Goal: Task Accomplishment & Management: Manage account settings

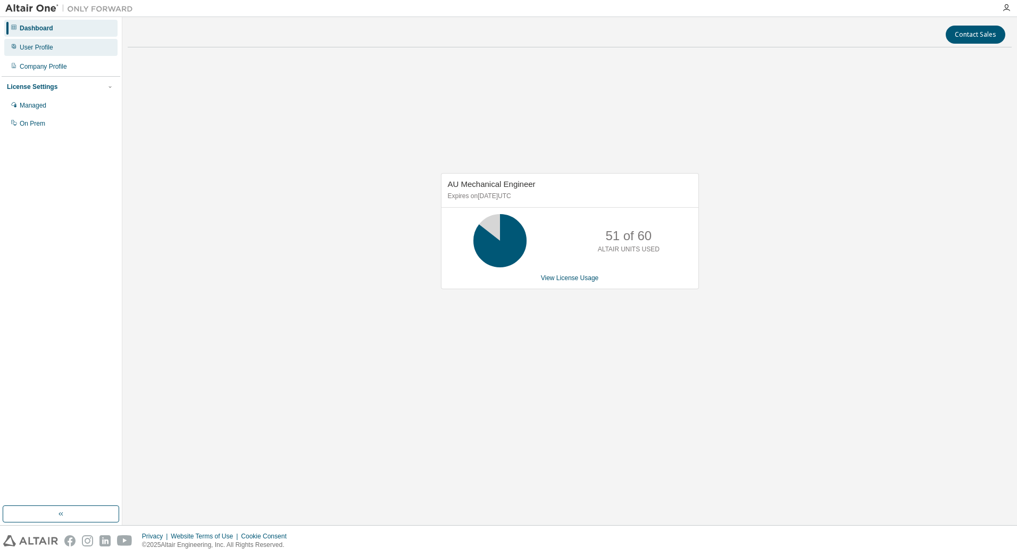
click at [43, 40] on div "User Profile" at bounding box center [60, 47] width 113 height 17
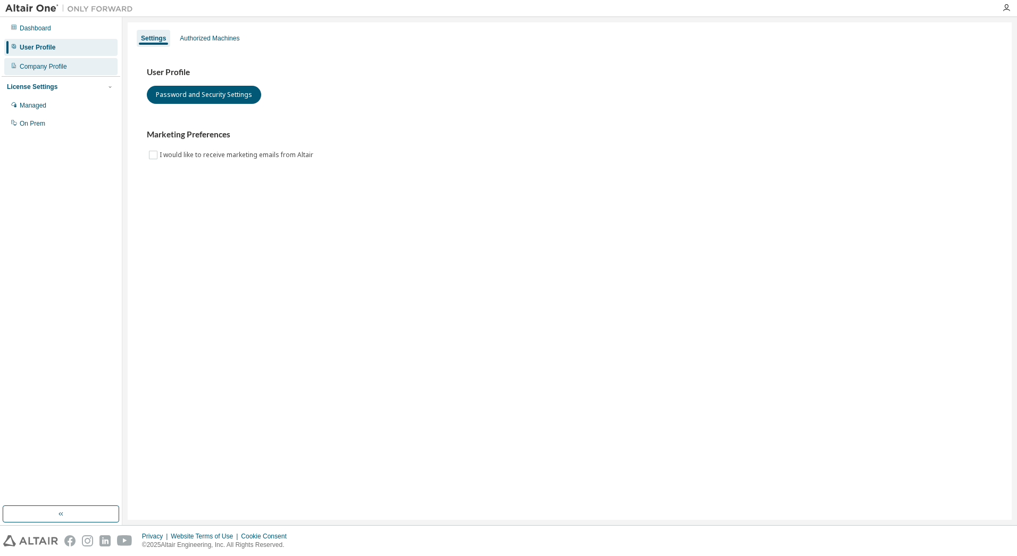
click at [52, 62] on div "Company Profile" at bounding box center [60, 66] width 113 height 17
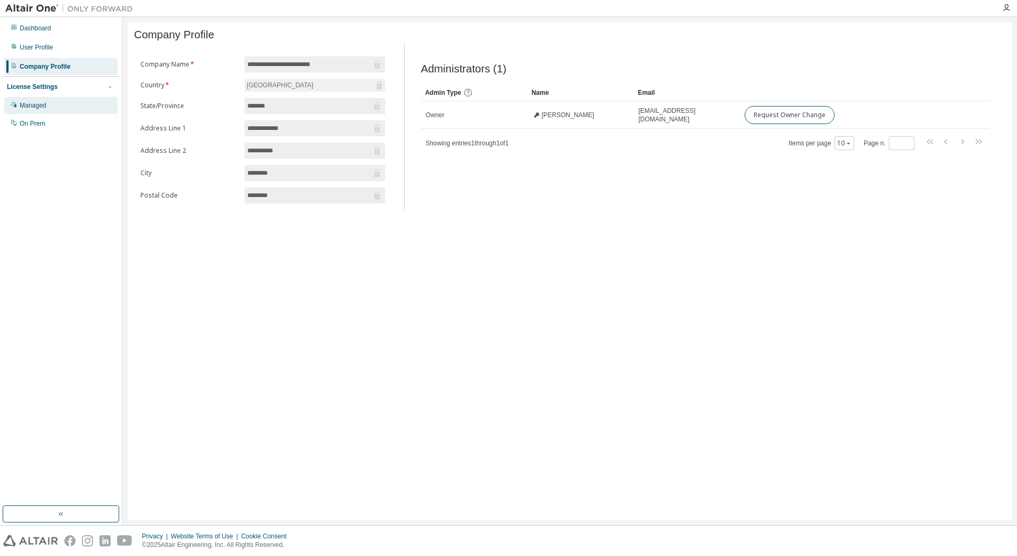
click at [46, 101] on div "Managed" at bounding box center [60, 105] width 113 height 17
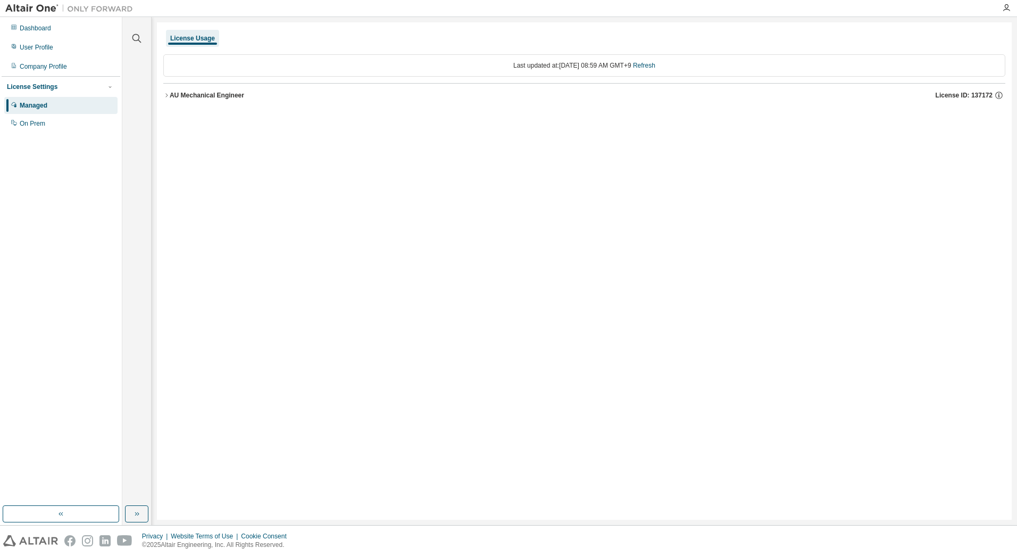
click at [227, 95] on div "AU Mechanical Engineer" at bounding box center [207, 95] width 74 height 9
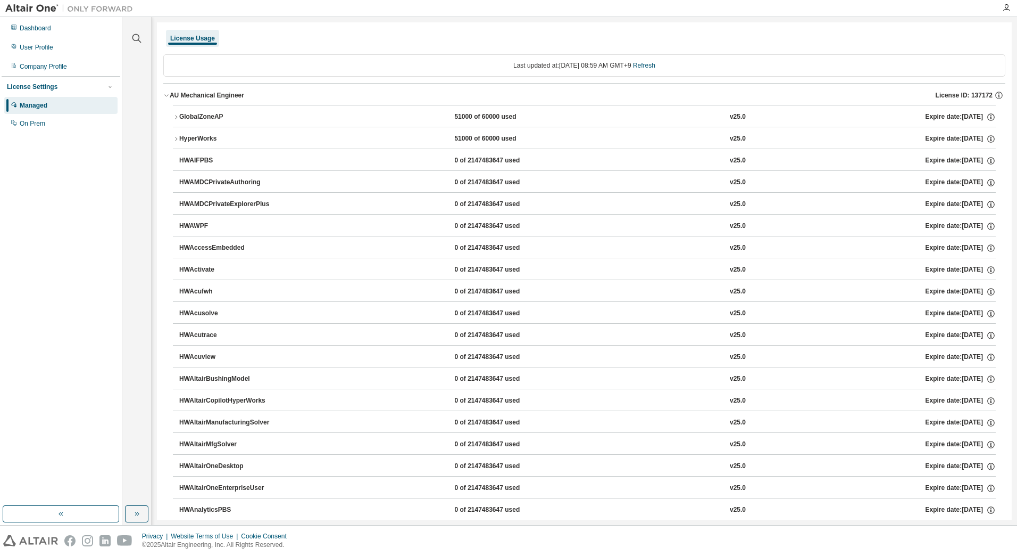
click at [177, 114] on icon "button" at bounding box center [176, 117] width 6 height 6
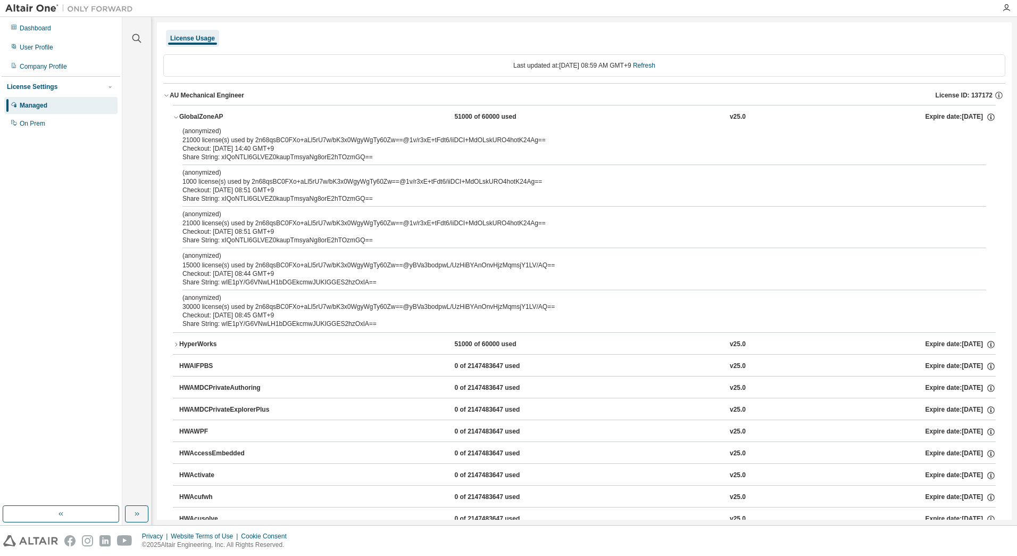
click at [175, 343] on icon "button" at bounding box center [176, 344] width 6 height 6
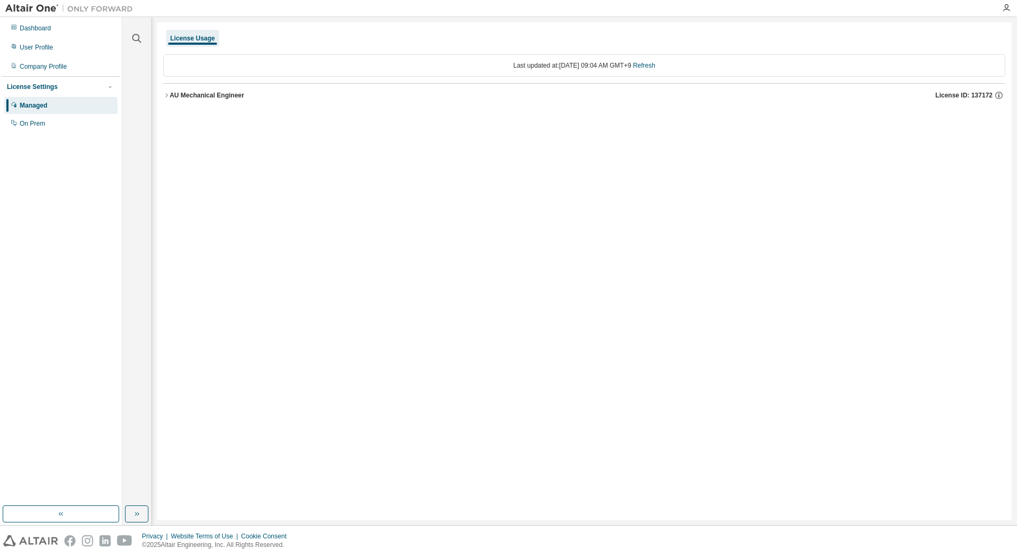
click at [63, 223] on div "Dashboard User Profile Company Profile License Settings Managed On Prem" at bounding box center [61, 261] width 119 height 485
click at [200, 95] on div "AU Mechanical Engineer" at bounding box center [207, 95] width 74 height 9
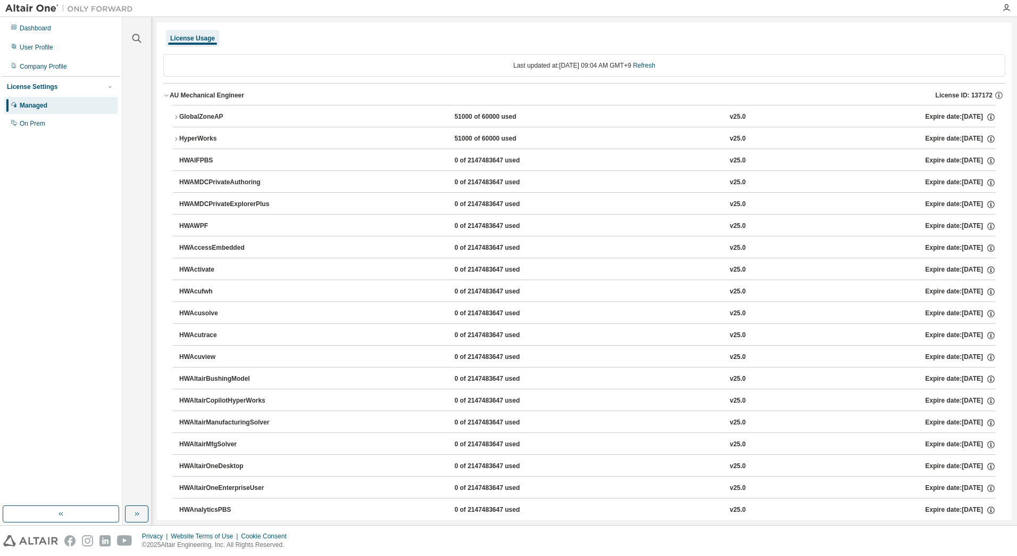
click at [176, 115] on icon "button" at bounding box center [176, 117] width 6 height 6
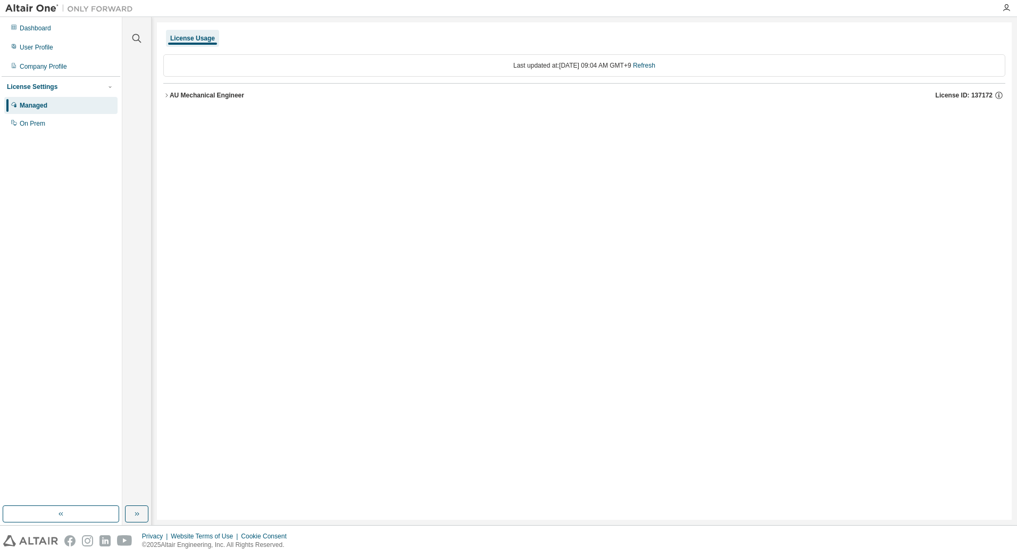
click at [189, 102] on button "AU Mechanical Engineer License ID: 137172" at bounding box center [584, 95] width 842 height 23
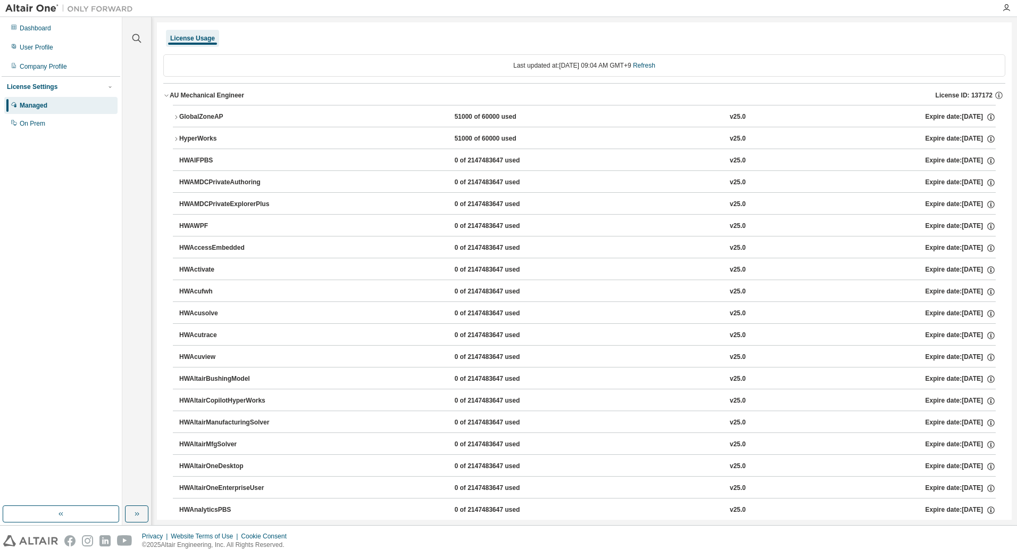
click at [189, 100] on button "AU Mechanical Engineer License ID: 137172" at bounding box center [584, 95] width 842 height 23
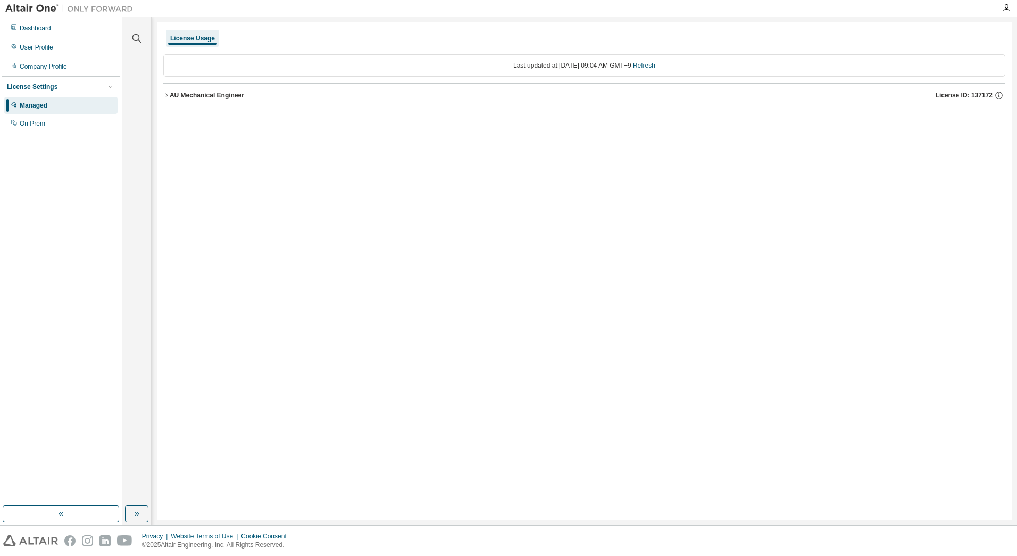
click at [189, 100] on button "AU Mechanical Engineer License ID: 137172" at bounding box center [584, 95] width 842 height 23
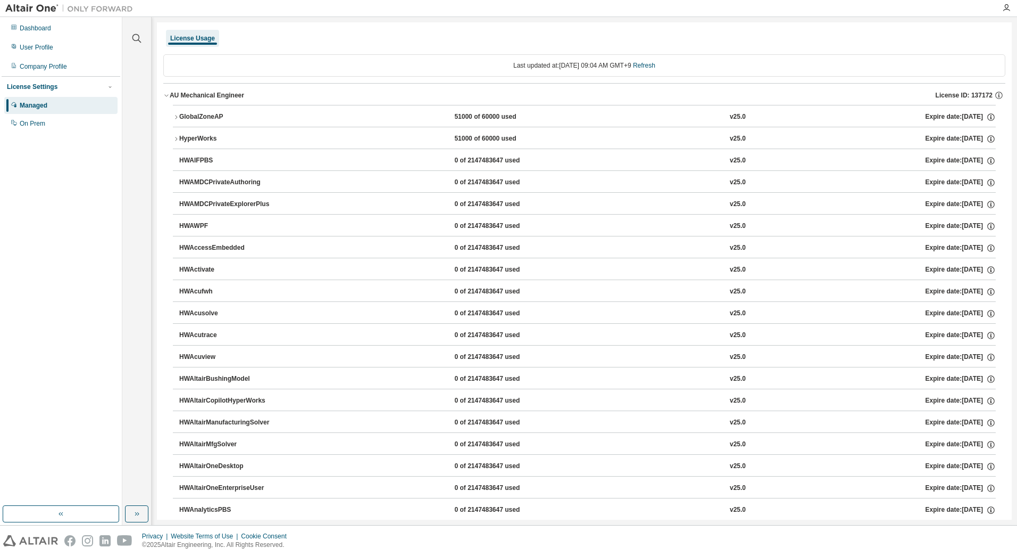
click at [197, 118] on div "GlobalZoneAP" at bounding box center [227, 117] width 96 height 10
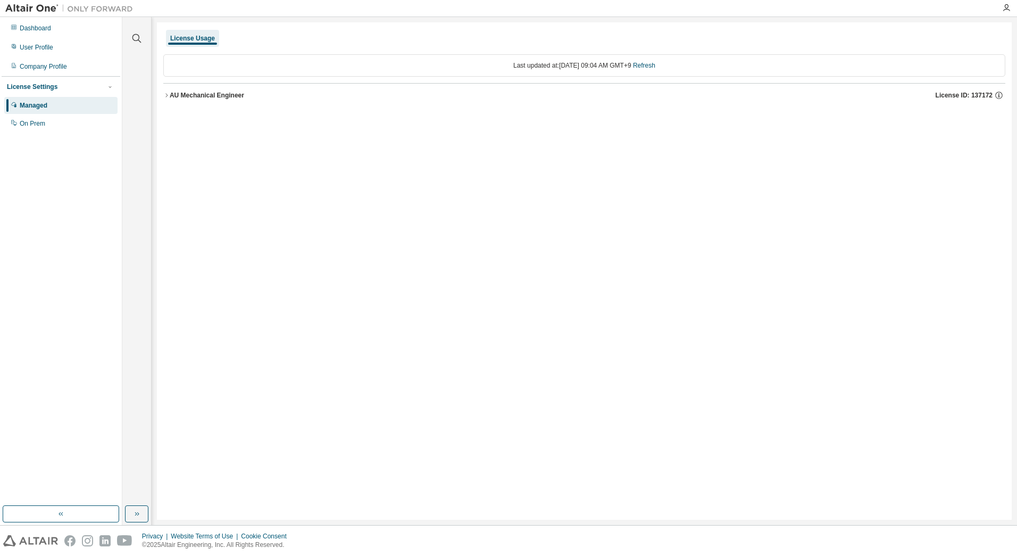
click at [211, 99] on div "AU Mechanical Engineer" at bounding box center [207, 95] width 74 height 9
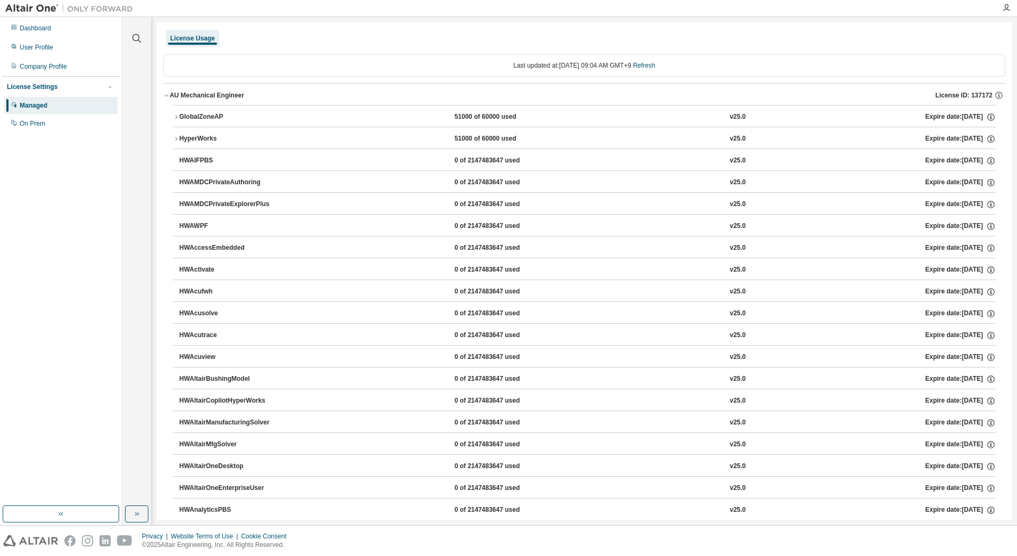
click at [196, 120] on div "GlobalZoneAP" at bounding box center [227, 117] width 96 height 10
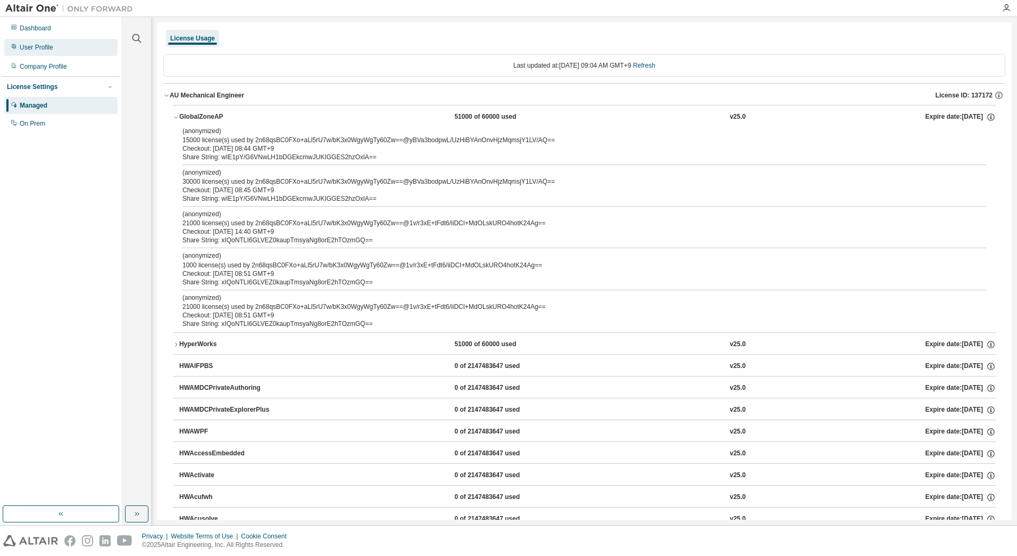
click at [32, 47] on div "User Profile" at bounding box center [37, 47] width 34 height 9
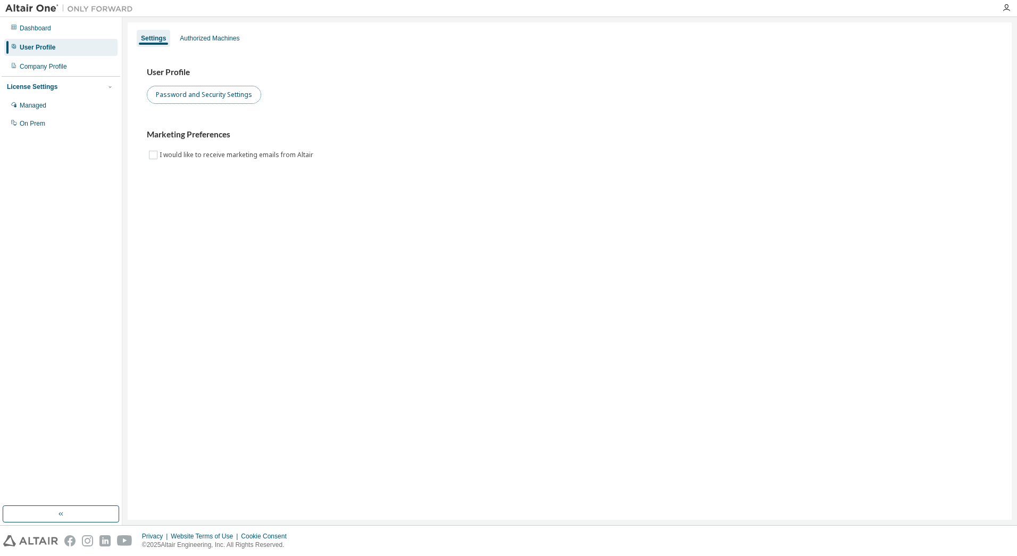
click at [198, 95] on button "Password and Security Settings" at bounding box center [204, 95] width 114 height 18
click at [53, 62] on div "Company Profile" at bounding box center [60, 66] width 113 height 17
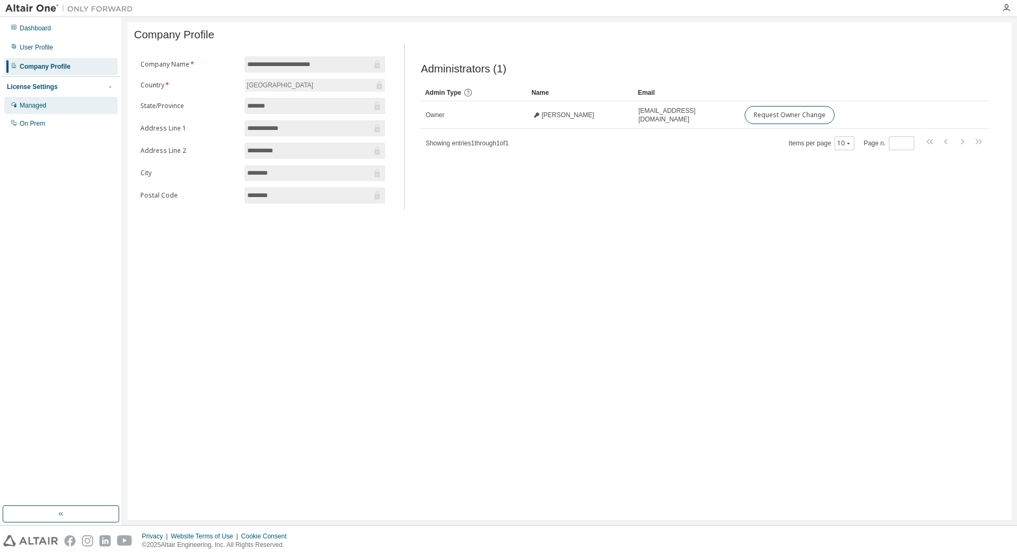
click at [61, 98] on div "Managed" at bounding box center [60, 105] width 113 height 17
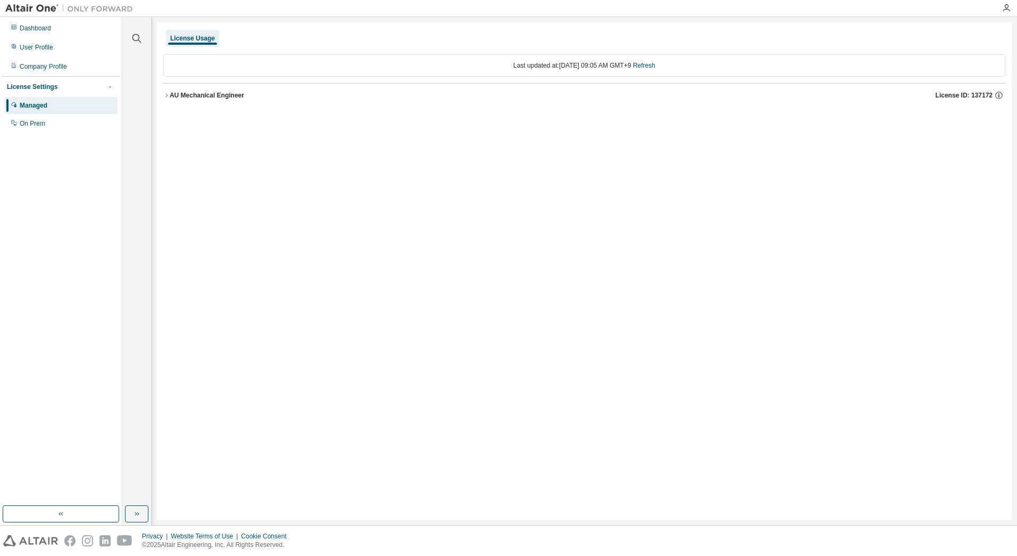
click at [229, 90] on div "AU Mechanical Engineer License ID: 137172" at bounding box center [588, 95] width 836 height 10
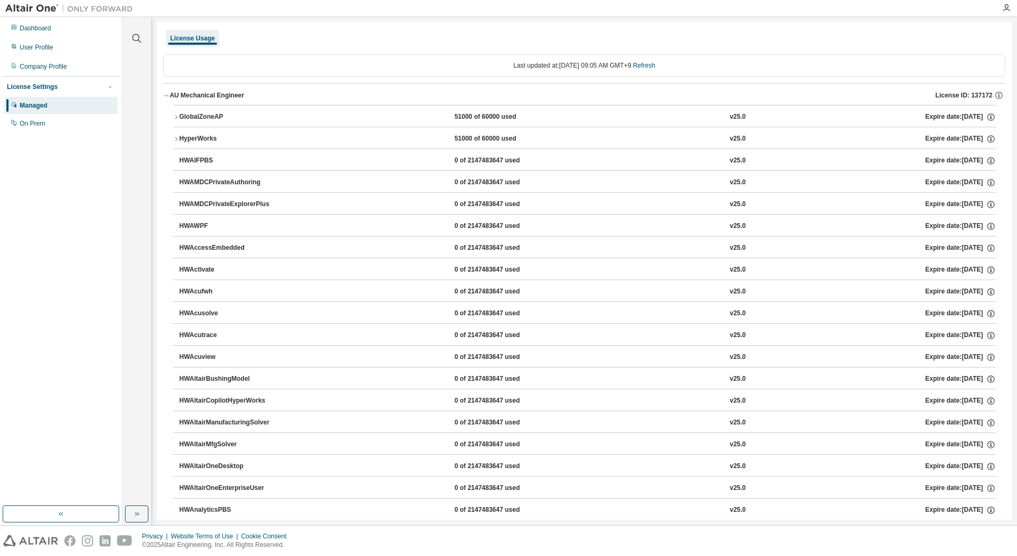
click at [203, 120] on div "GlobalZoneAP" at bounding box center [227, 117] width 96 height 10
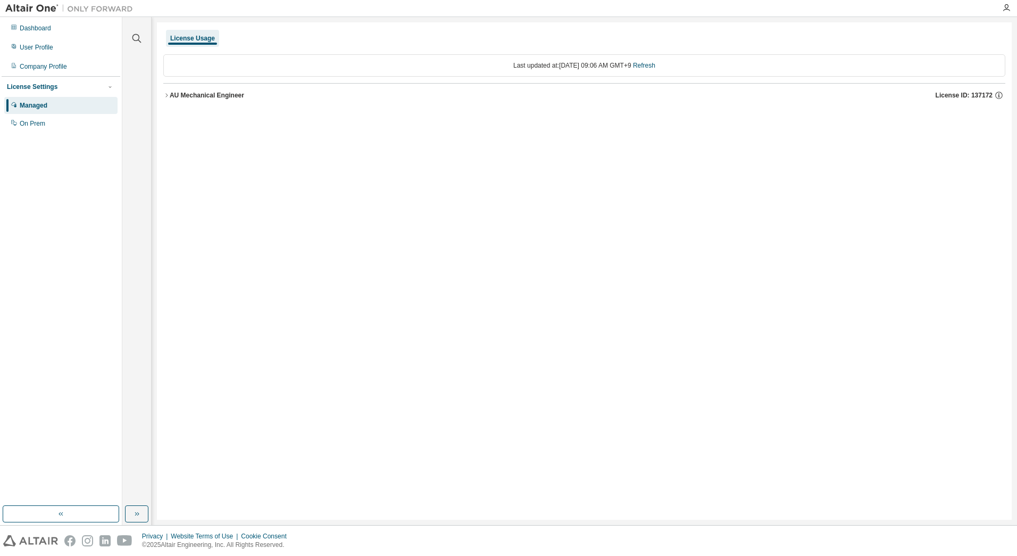
click at [178, 99] on div "AU Mechanical Engineer" at bounding box center [207, 95] width 74 height 9
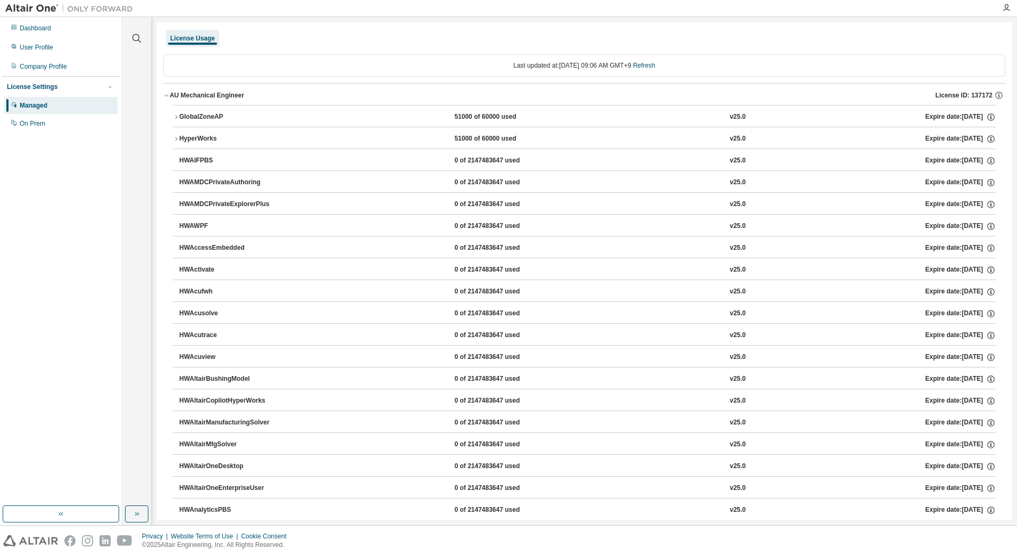
click at [178, 115] on icon "button" at bounding box center [176, 117] width 6 height 6
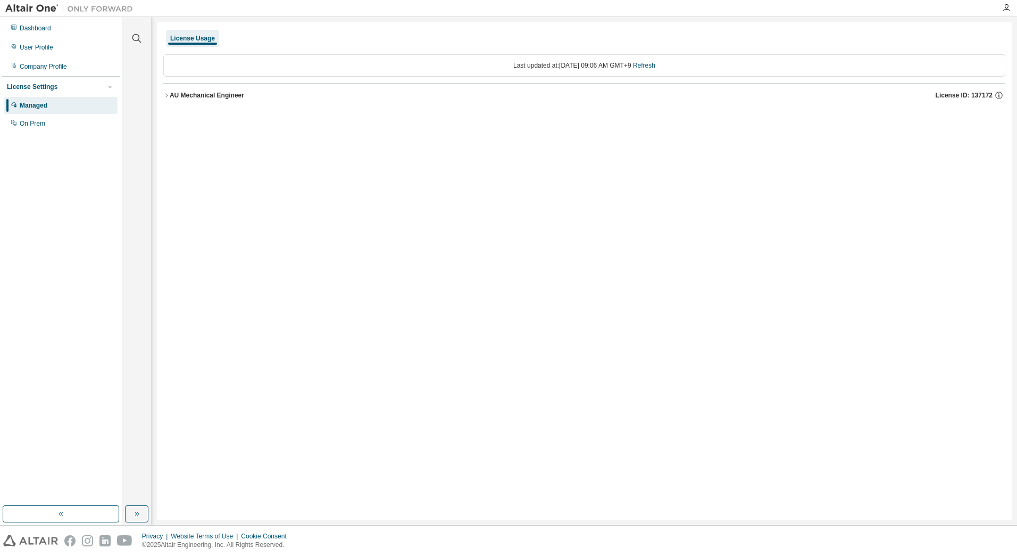
click at [183, 94] on div "AU Mechanical Engineer" at bounding box center [207, 95] width 74 height 9
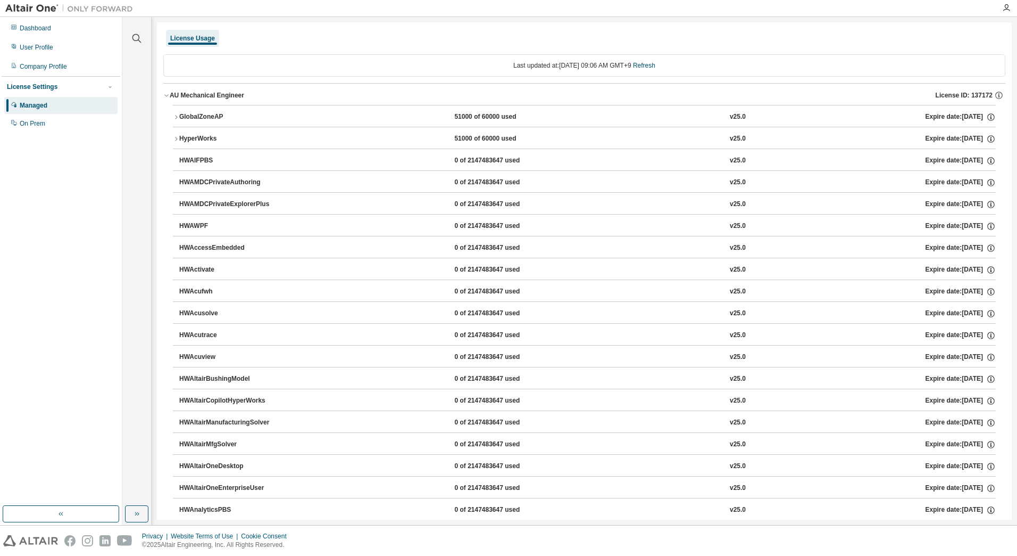
click at [200, 113] on div "GlobalZoneAP" at bounding box center [227, 117] width 96 height 10
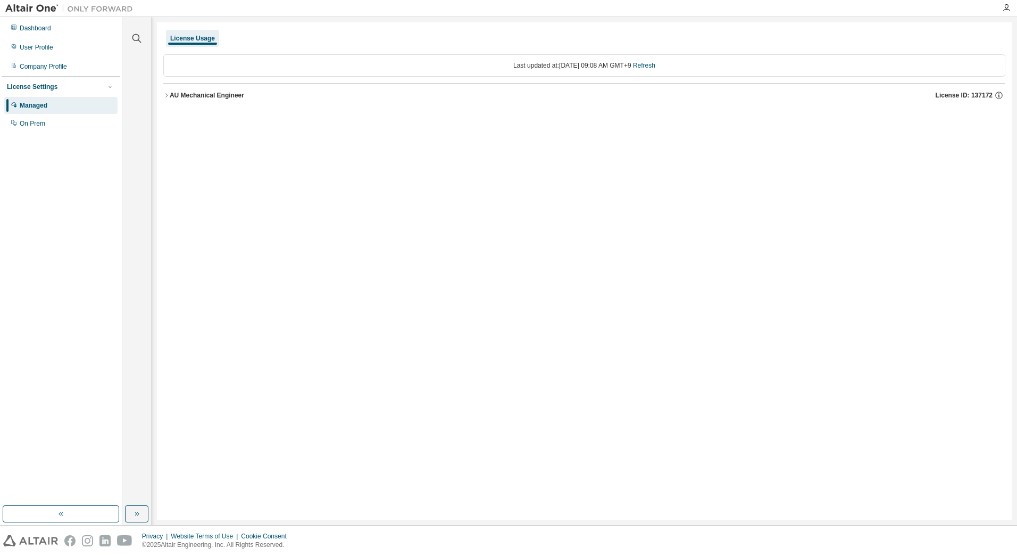
click at [210, 97] on div "AU Mechanical Engineer" at bounding box center [207, 95] width 74 height 9
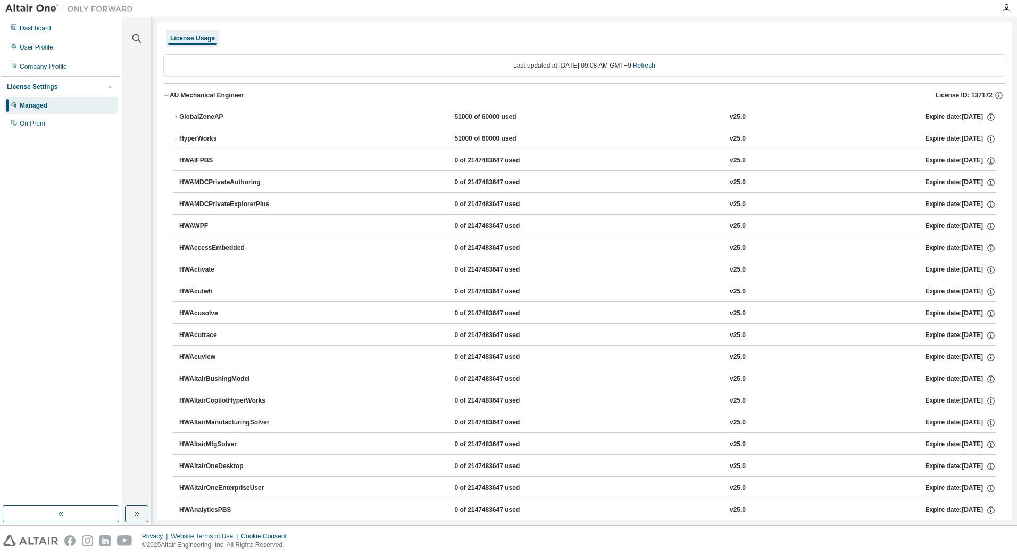
click at [214, 114] on div "GlobalZoneAP" at bounding box center [227, 117] width 96 height 10
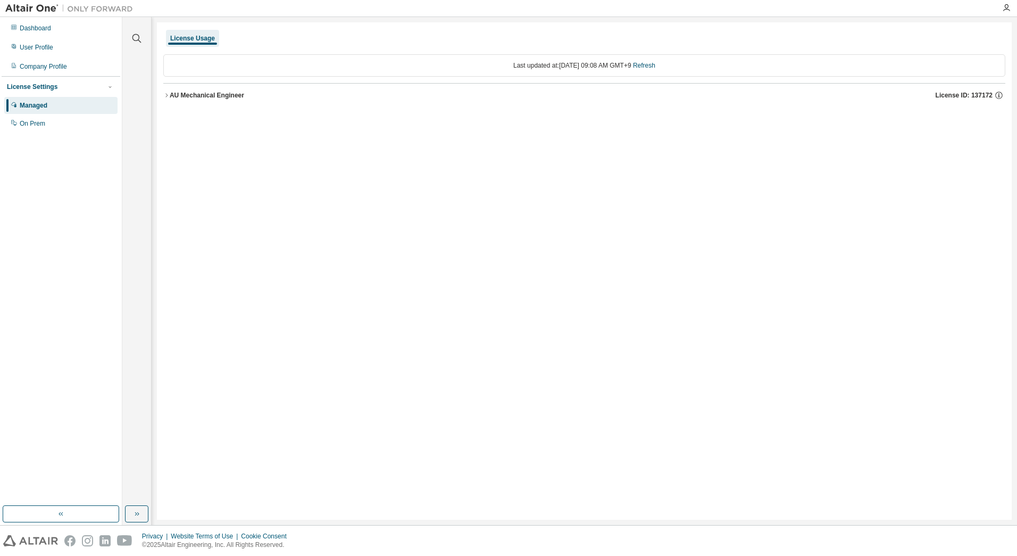
click at [216, 95] on div "AU Mechanical Engineer" at bounding box center [207, 95] width 74 height 9
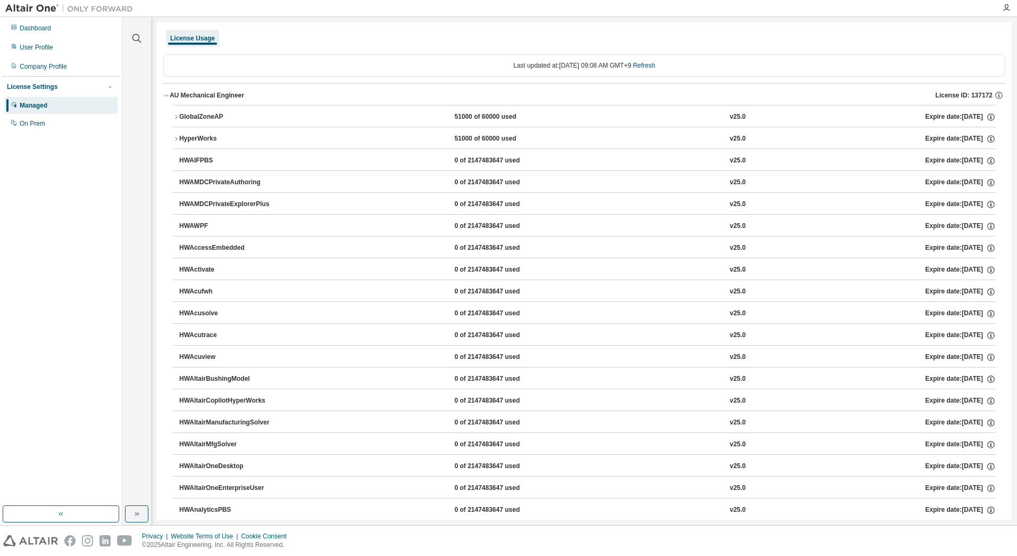
click at [178, 117] on icon "button" at bounding box center [176, 117] width 6 height 6
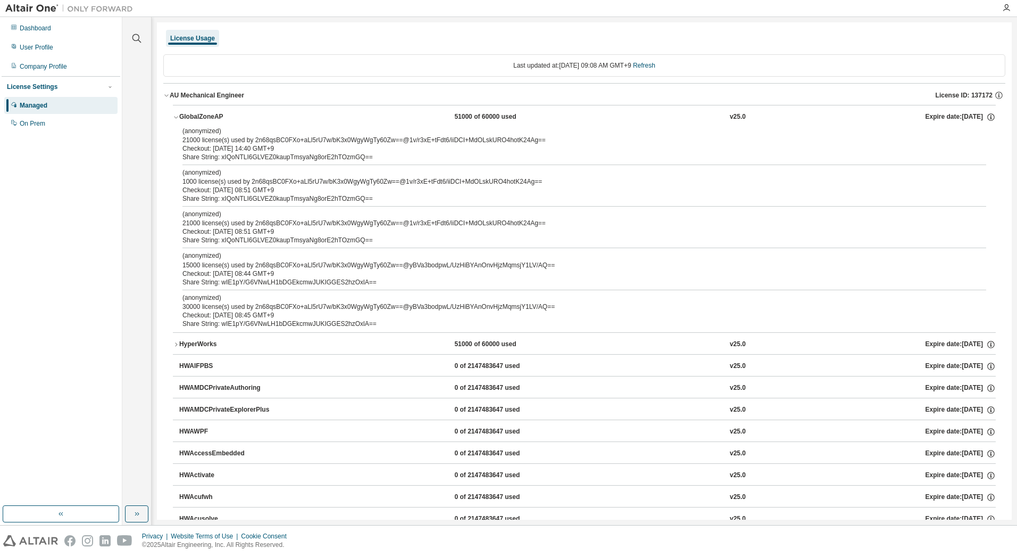
click at [237, 140] on div "(anonymized) 21000 license(s) used by 2n68qsBC0FXo+aLl5rU7w/bK3x0WgyWgTy60Zw==@…" at bounding box center [572, 136] width 778 height 18
click at [153, 202] on div "Clear all Collapse on share string Yes No Only used licenses Yes No Only my usa…" at bounding box center [569, 271] width 895 height 508
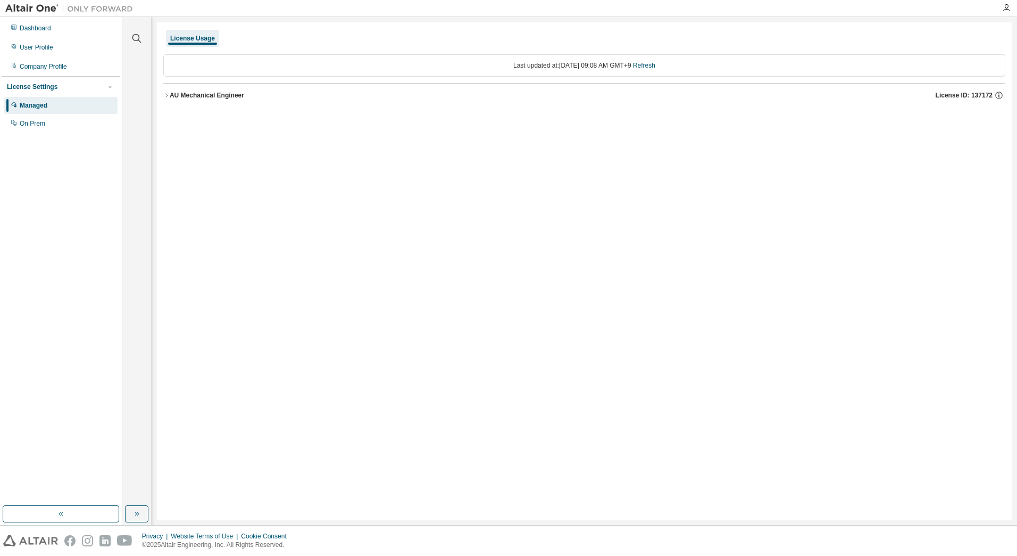
click at [169, 96] on icon "button" at bounding box center [166, 95] width 6 height 6
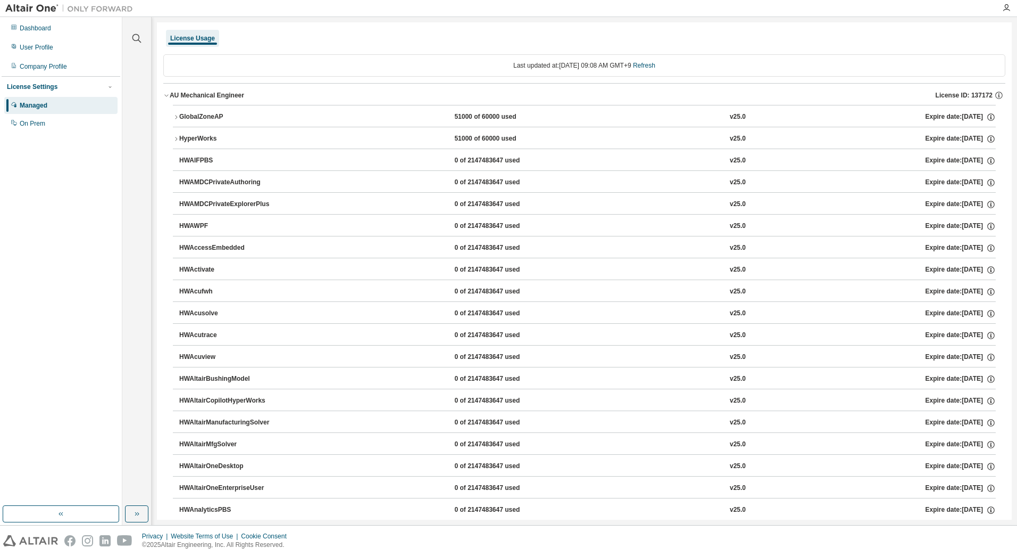
click at [184, 115] on div "GlobalZoneAP" at bounding box center [227, 117] width 96 height 10
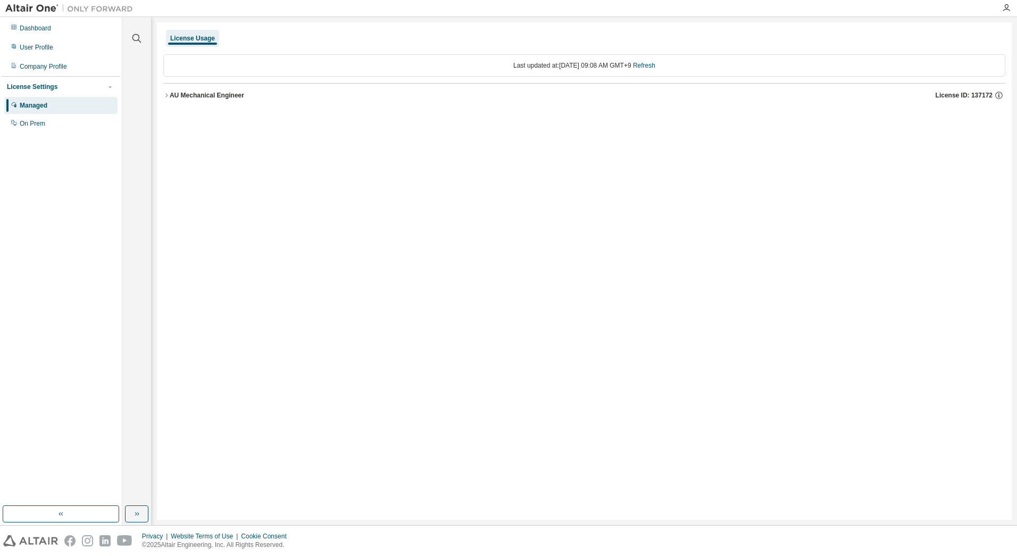
click at [208, 98] on div "AU Mechanical Engineer" at bounding box center [207, 95] width 74 height 9
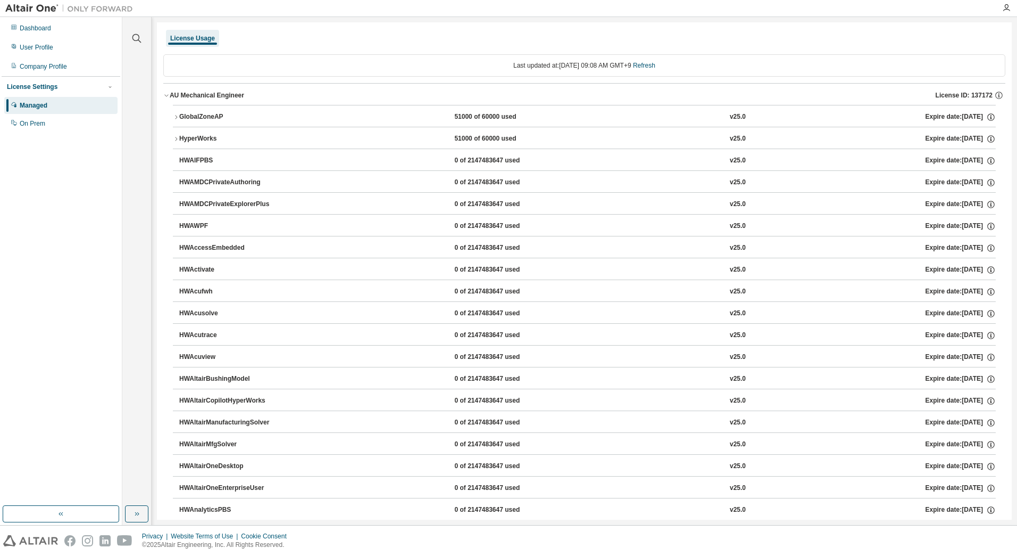
click at [205, 118] on div "GlobalZoneAP" at bounding box center [227, 117] width 96 height 10
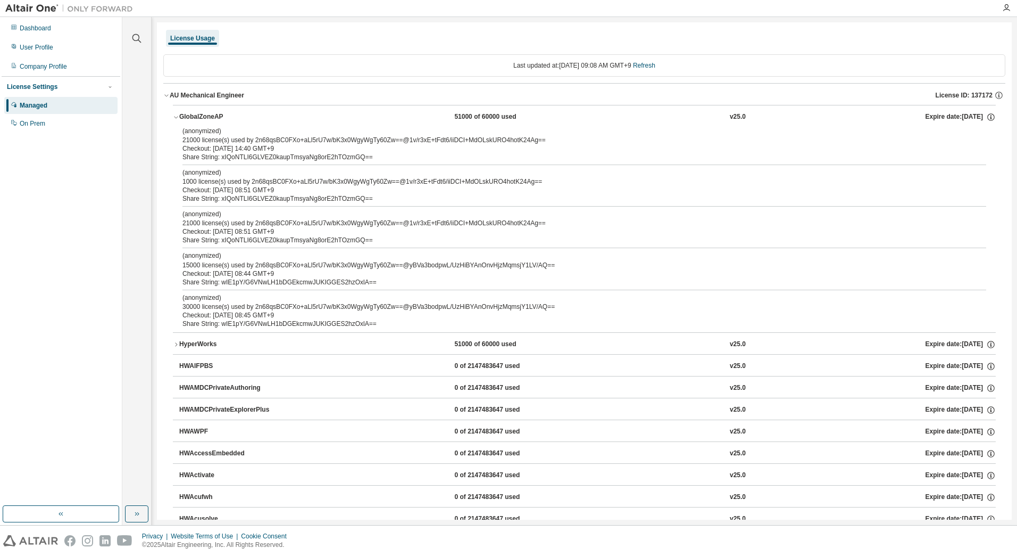
click at [212, 337] on button "HyperWorks 51000 of 60000 used v25.0 Expire date: [DATE]" at bounding box center [584, 344] width 823 height 23
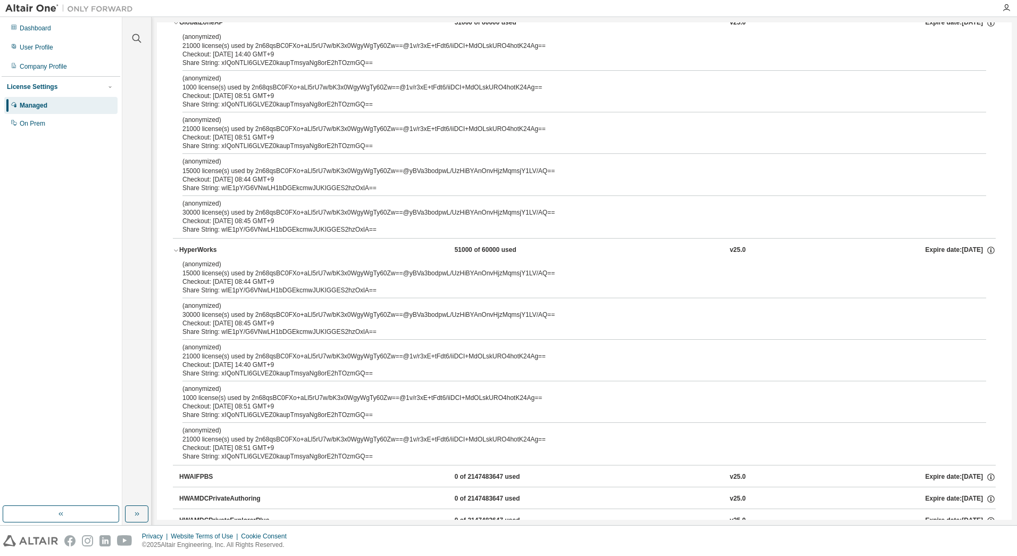
scroll to position [106, 0]
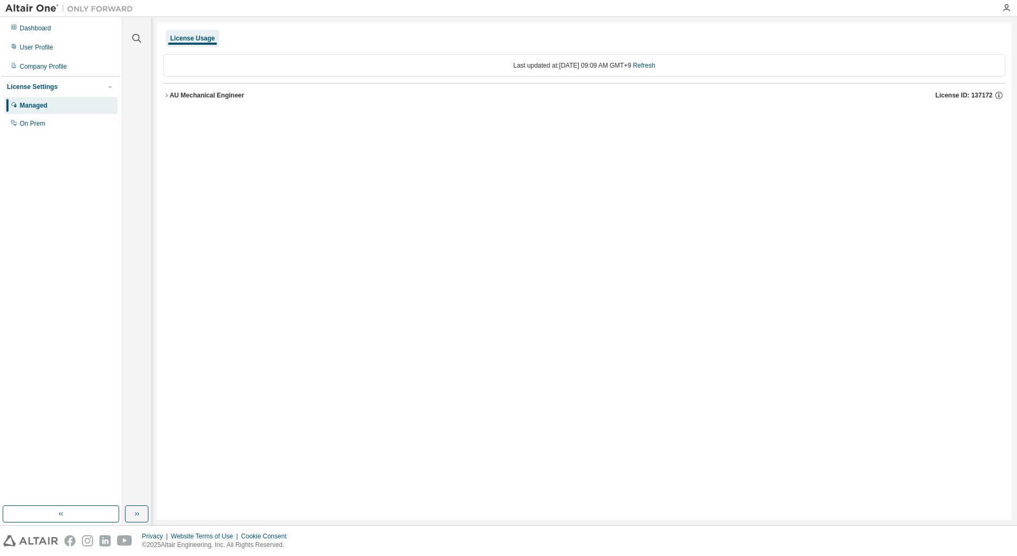
click at [185, 93] on div "AU Mechanical Engineer" at bounding box center [207, 95] width 74 height 9
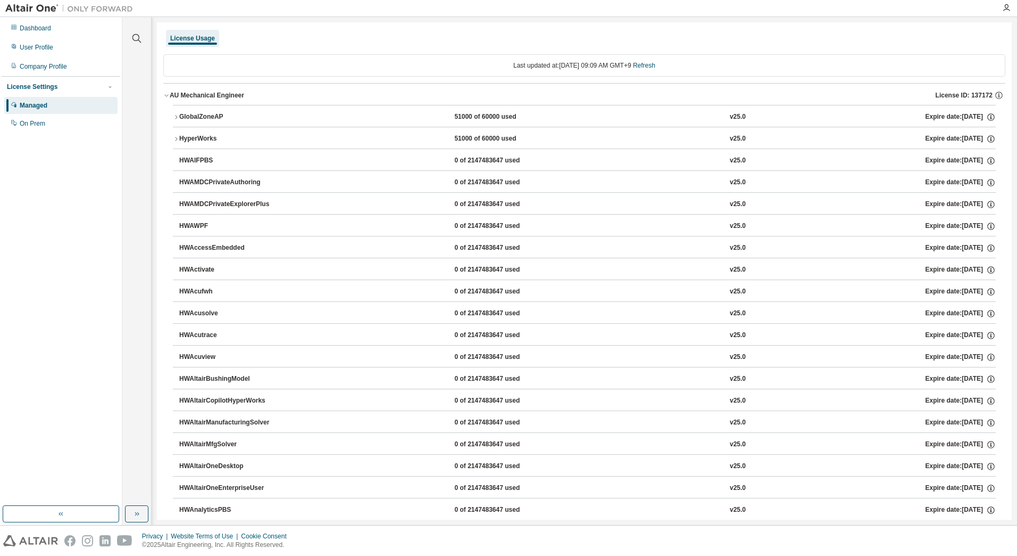
click at [201, 140] on div "HyperWorks" at bounding box center [227, 139] width 96 height 10
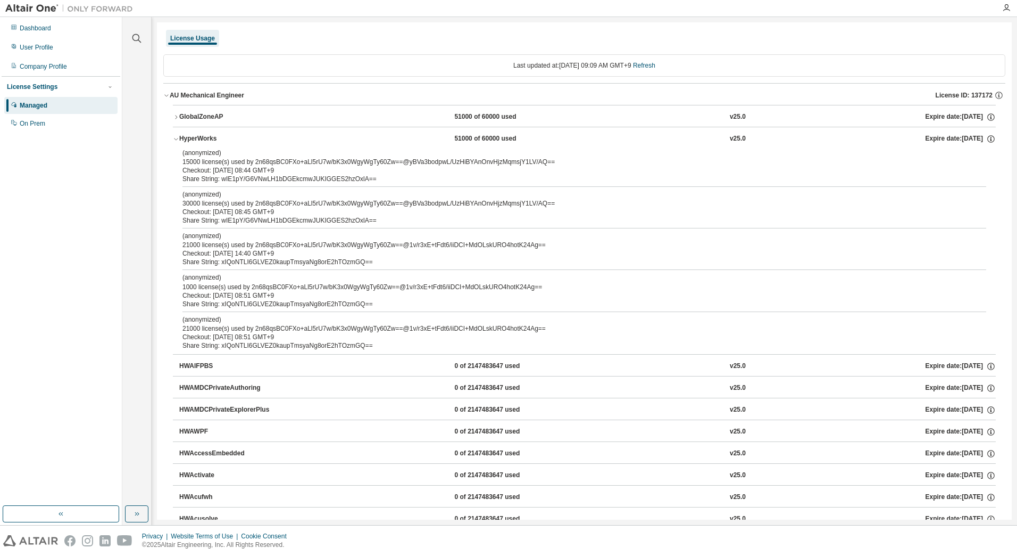
click at [203, 121] on div "GlobalZoneAP" at bounding box center [227, 117] width 96 height 10
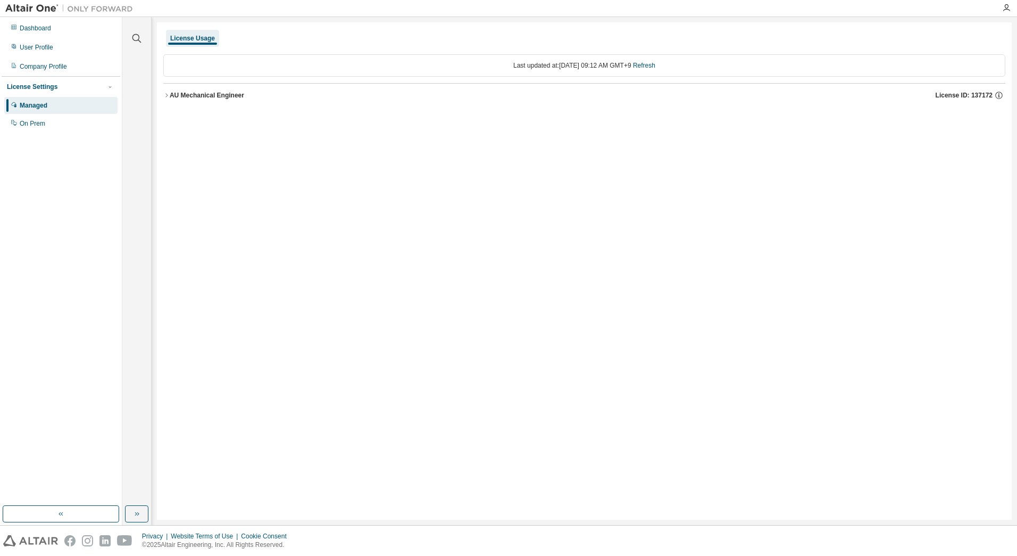
click at [226, 102] on button "AU Mechanical Engineer License ID: 137172" at bounding box center [584, 95] width 842 height 23
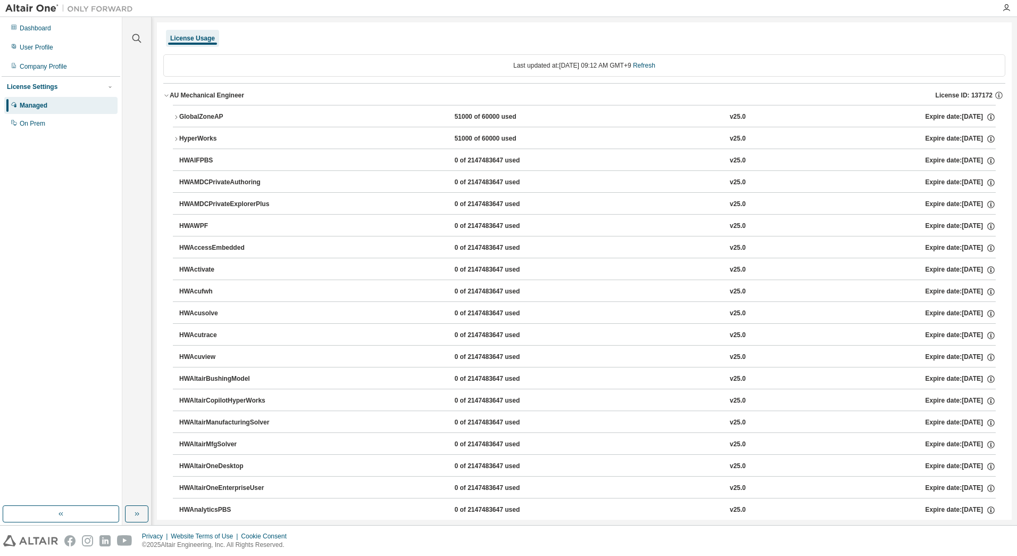
click at [221, 139] on div "HyperWorks" at bounding box center [227, 139] width 96 height 10
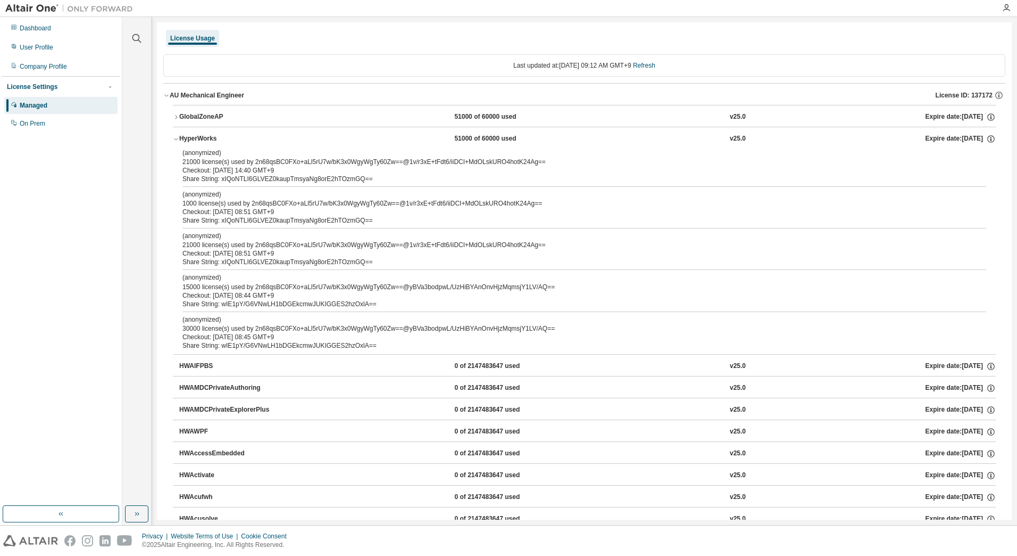
click at [224, 114] on div "GlobalZoneAP" at bounding box center [227, 117] width 96 height 10
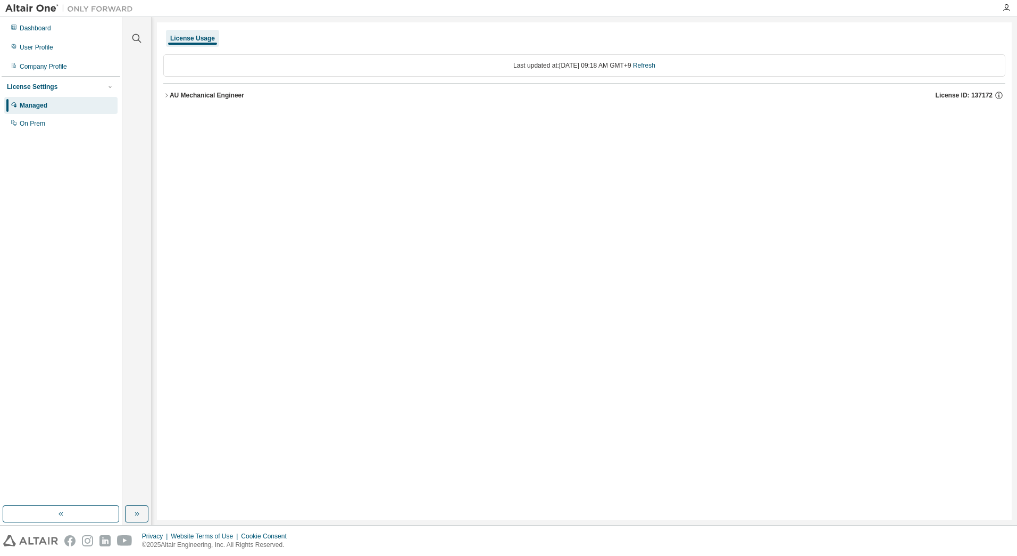
click at [229, 91] on div "AU Mechanical Engineer" at bounding box center [207, 95] width 74 height 9
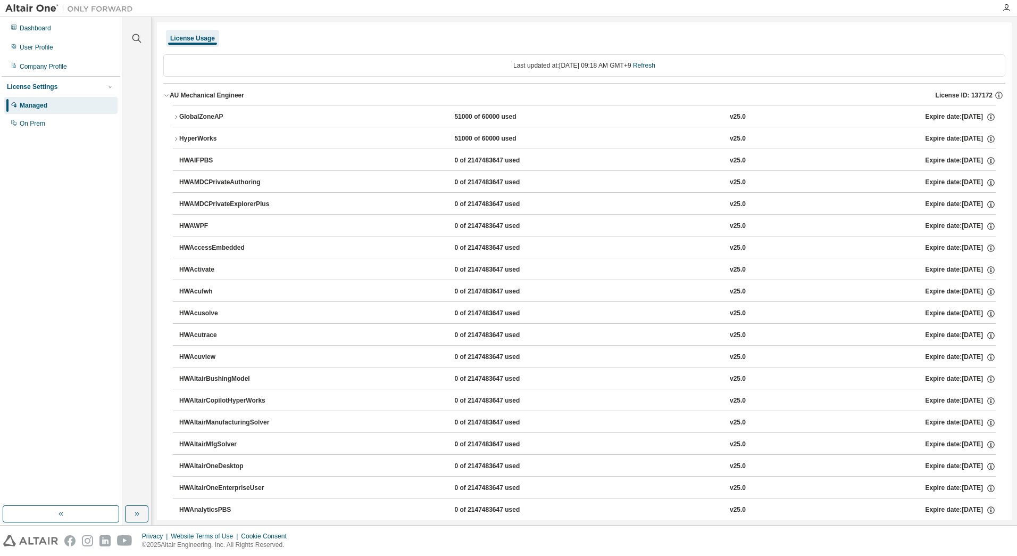
click at [225, 114] on div "GlobalZoneAP" at bounding box center [227, 117] width 96 height 10
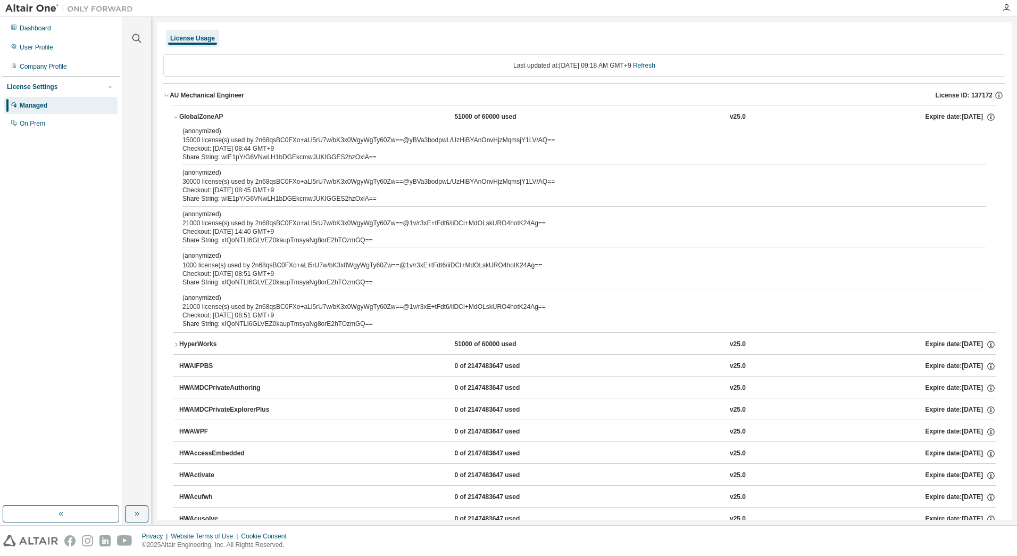
click at [201, 344] on div "HyperWorks" at bounding box center [227, 344] width 96 height 10
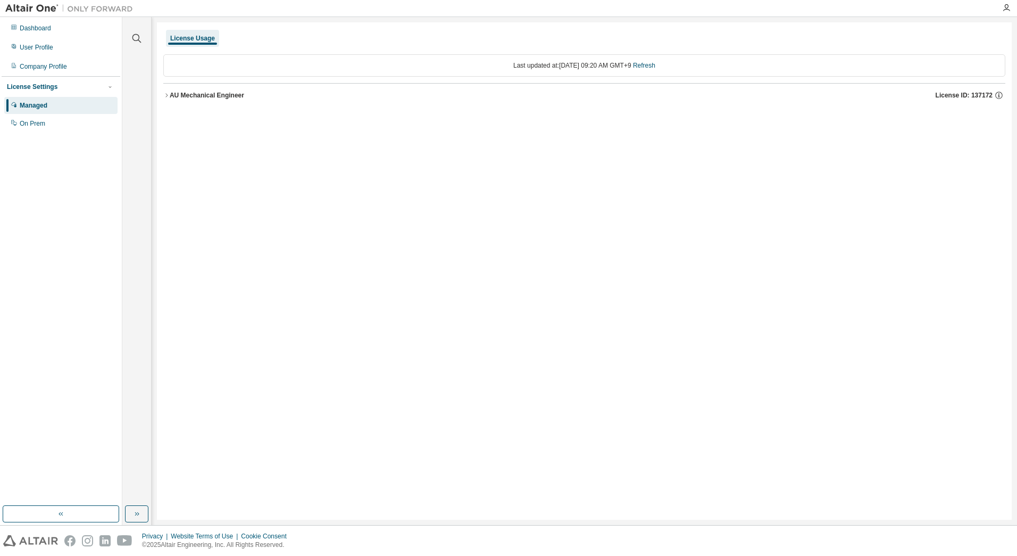
click at [187, 91] on div "AU Mechanical Engineer" at bounding box center [207, 95] width 74 height 9
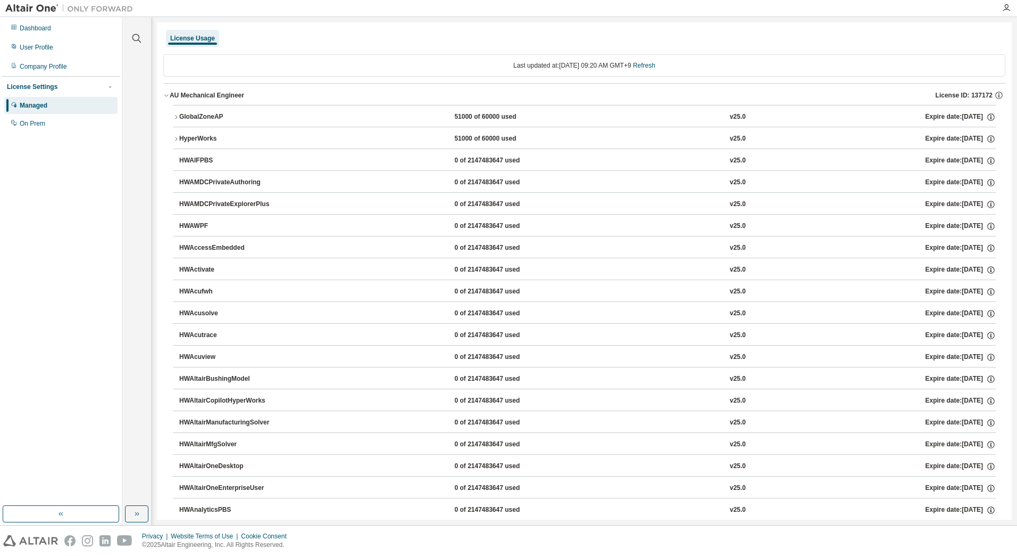
click at [200, 114] on div "GlobalZoneAP" at bounding box center [227, 117] width 96 height 10
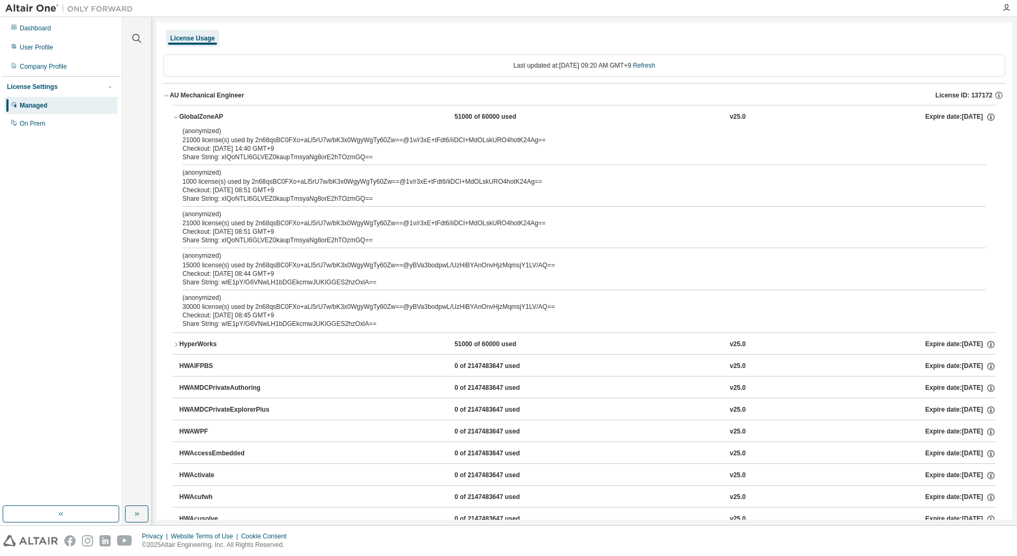
click at [203, 341] on div "HyperWorks" at bounding box center [227, 344] width 96 height 10
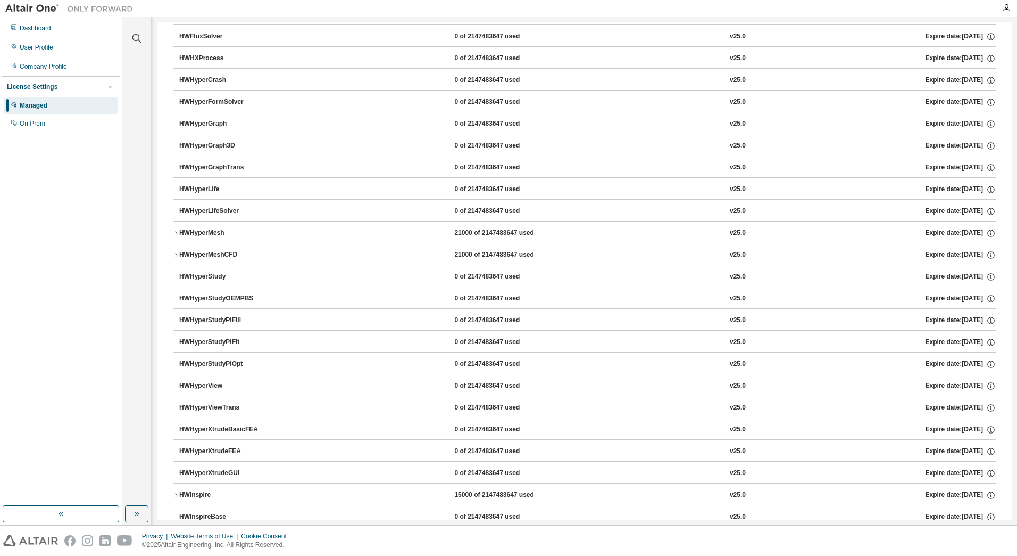
scroll to position [2087, 0]
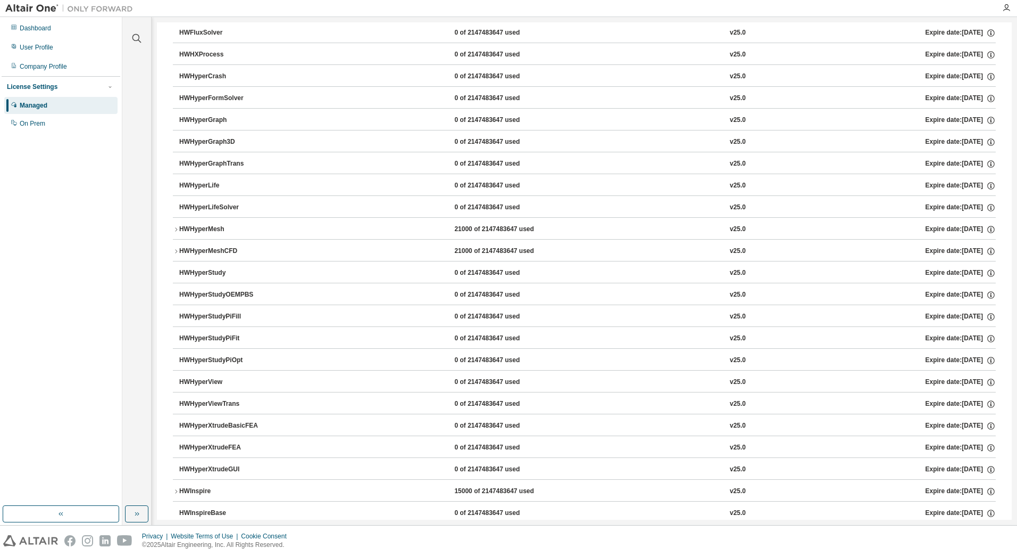
click at [208, 229] on div "HWHyperMesh" at bounding box center [227, 230] width 96 height 10
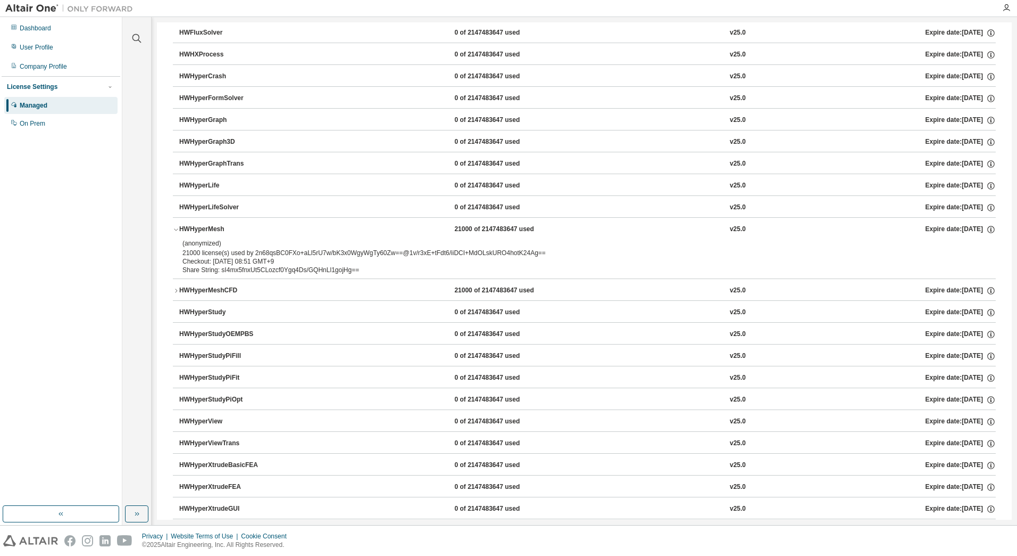
click at [196, 293] on div "HWHyperMeshCFD" at bounding box center [227, 291] width 96 height 10
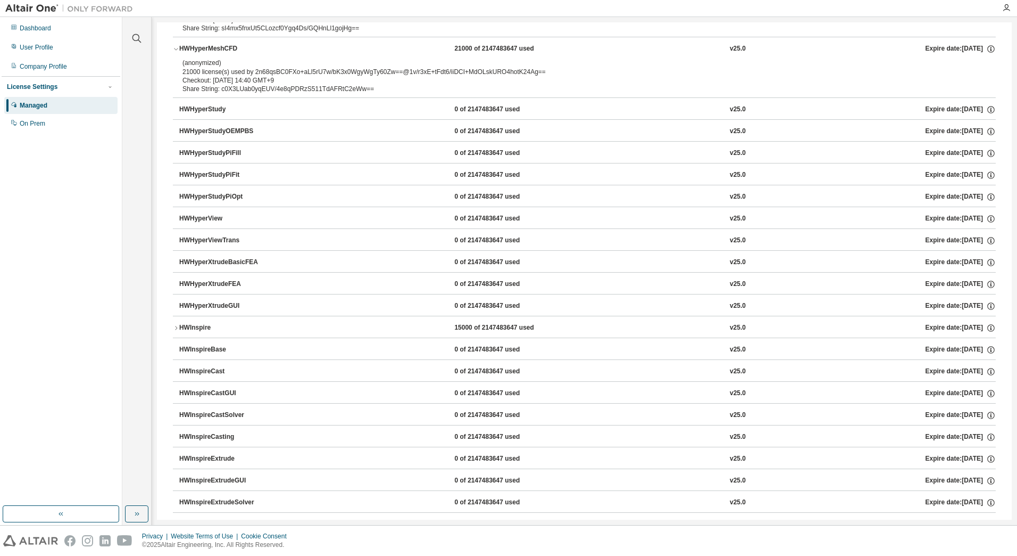
scroll to position [2353, 0]
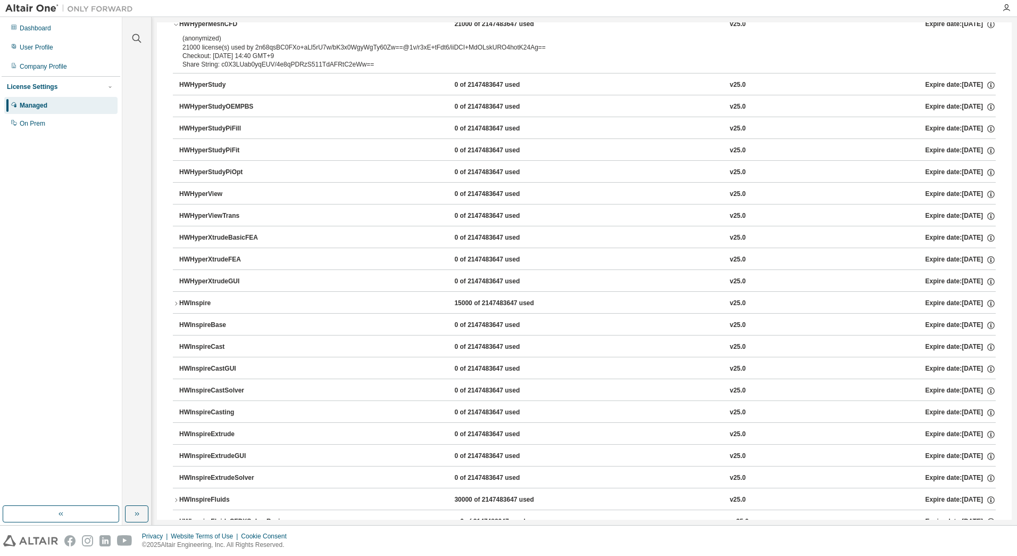
click at [221, 300] on div "HWInspire" at bounding box center [227, 304] width 96 height 10
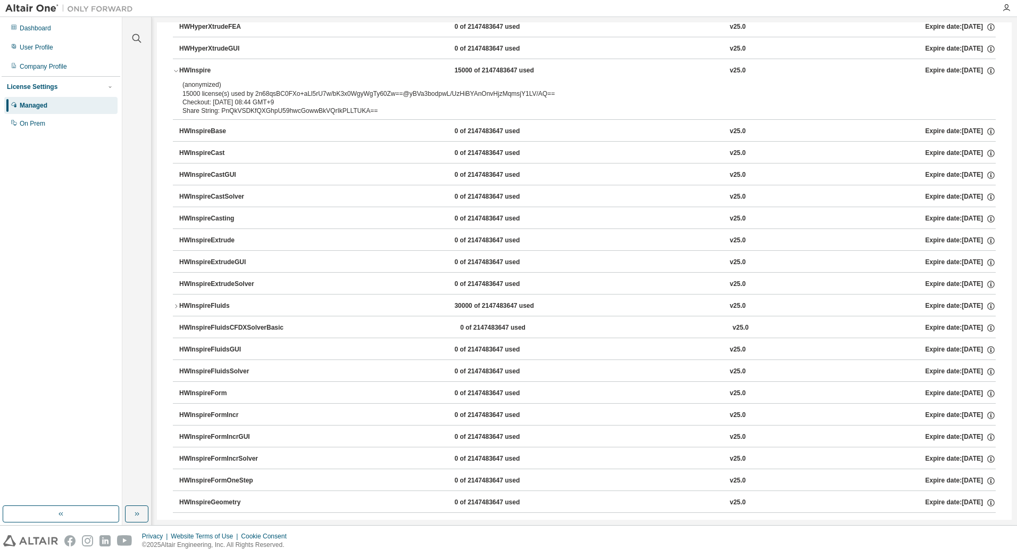
scroll to position [2619, 0]
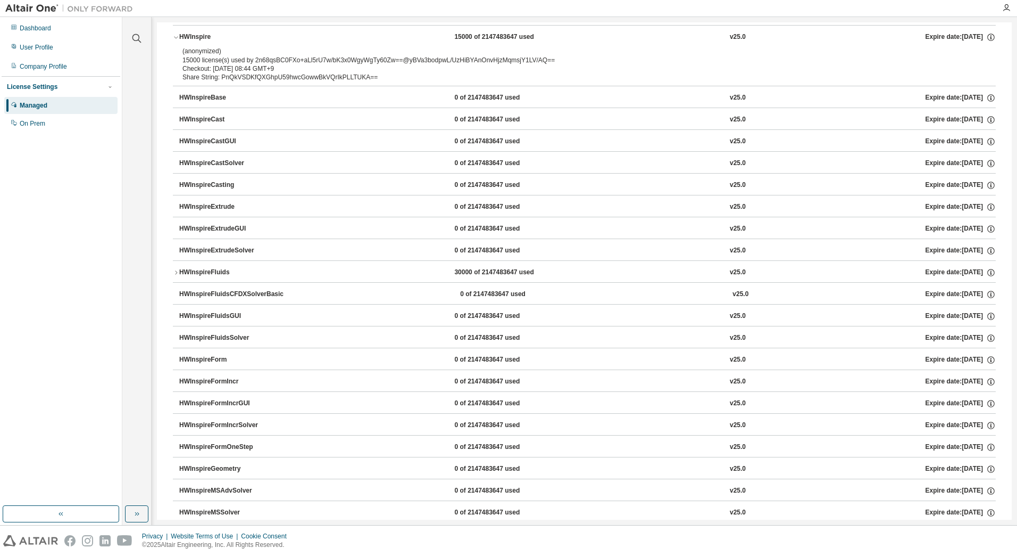
click at [220, 271] on div "HWInspireFluids" at bounding box center [227, 273] width 96 height 10
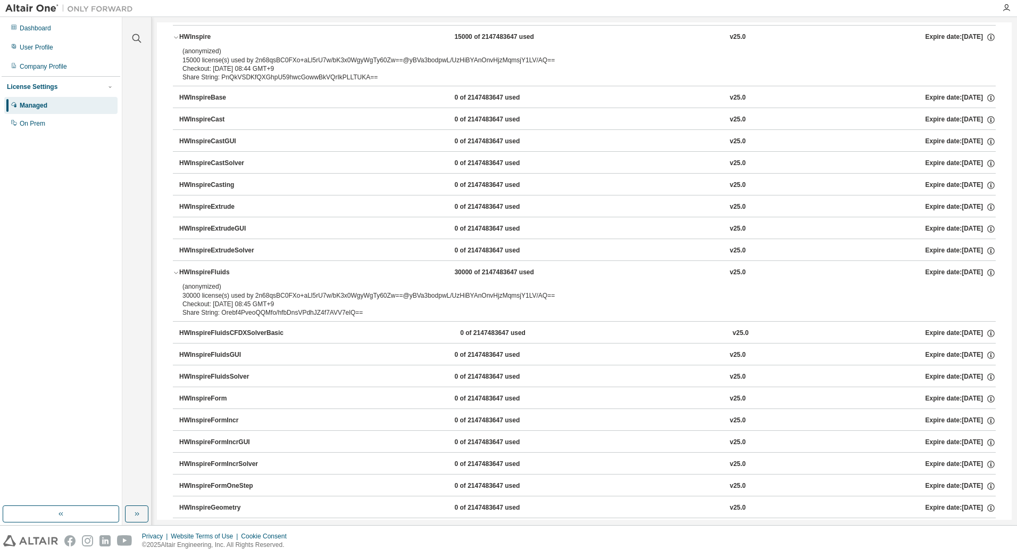
drag, startPoint x: 237, startPoint y: 272, endPoint x: 208, endPoint y: 278, distance: 29.2
click at [208, 277] on button "HWInspireFluids 30000 of 2147483647 used v25.0 Expire date: 2038-01-01" at bounding box center [584, 272] width 823 height 23
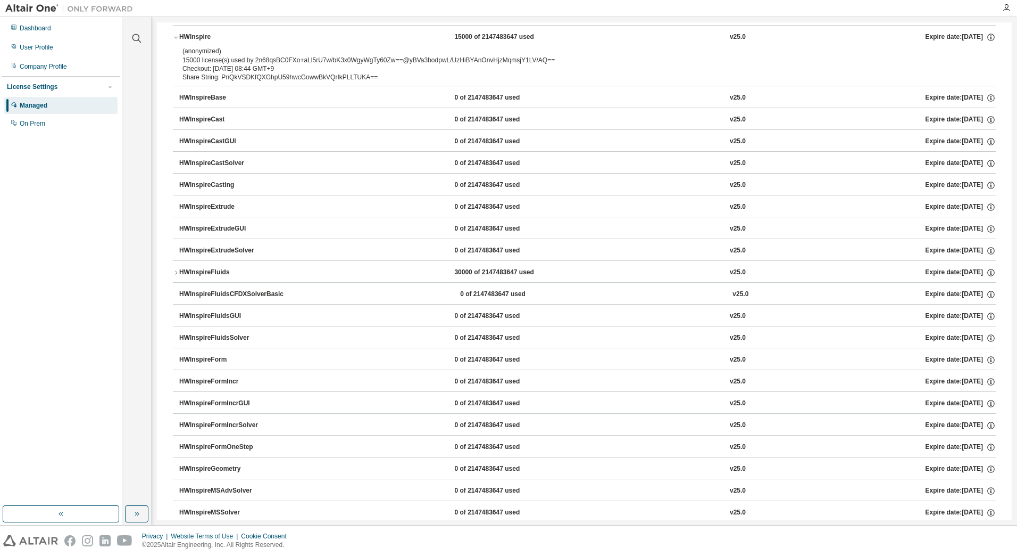
click at [211, 270] on div "HWInspireFluids" at bounding box center [227, 273] width 96 height 10
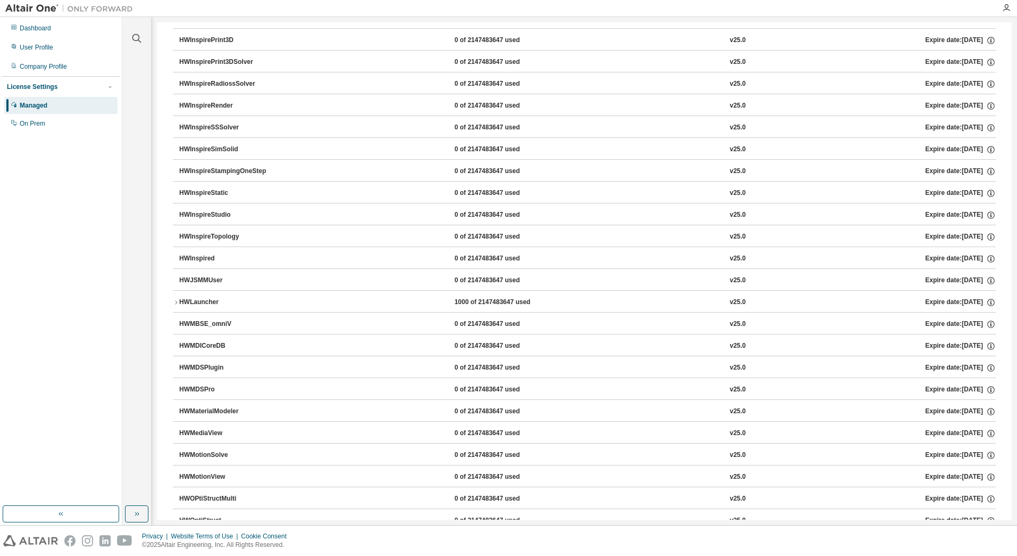
scroll to position [3524, 0]
click at [205, 214] on div "HWLauncher" at bounding box center [227, 214] width 96 height 10
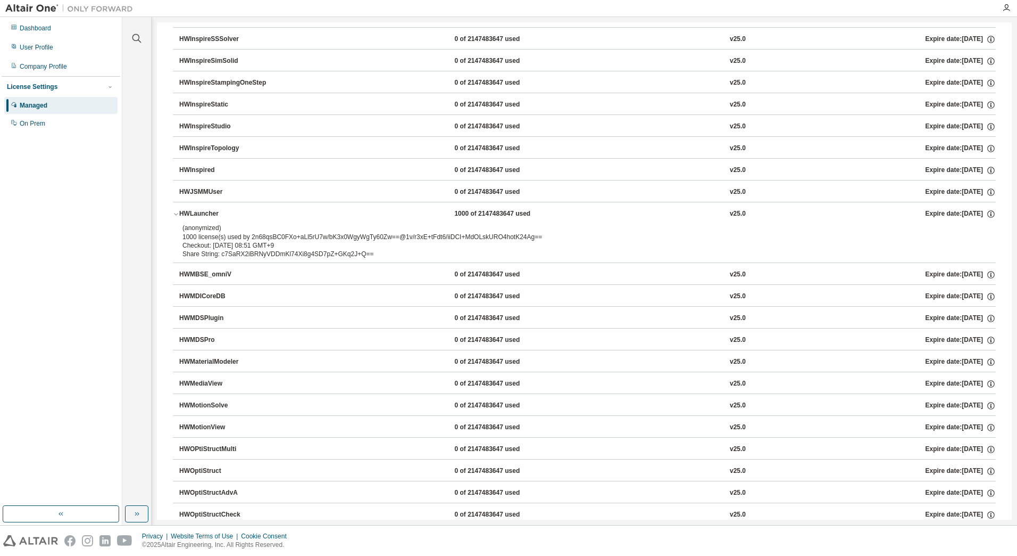
click at [205, 214] on div "HWLauncher" at bounding box center [227, 214] width 96 height 10
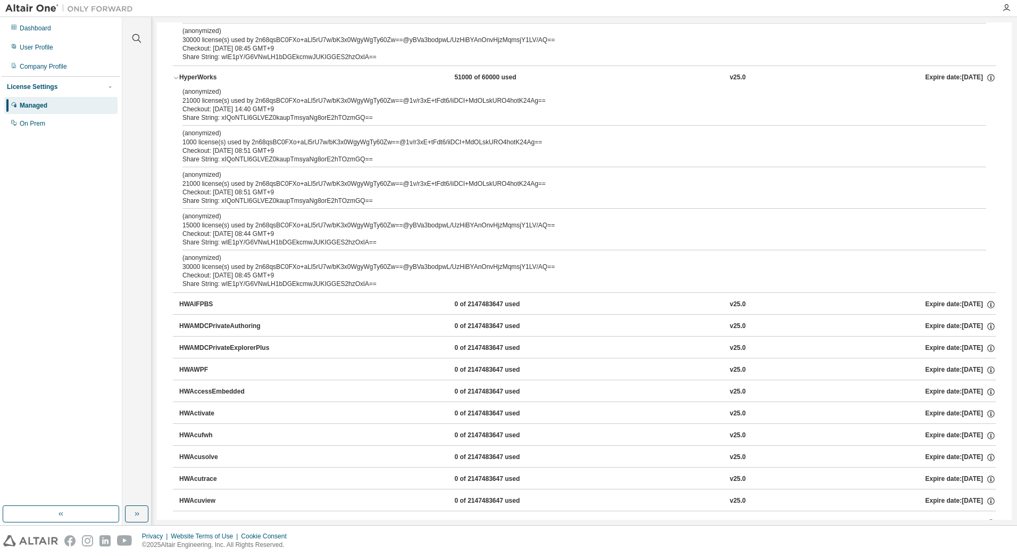
scroll to position [0, 0]
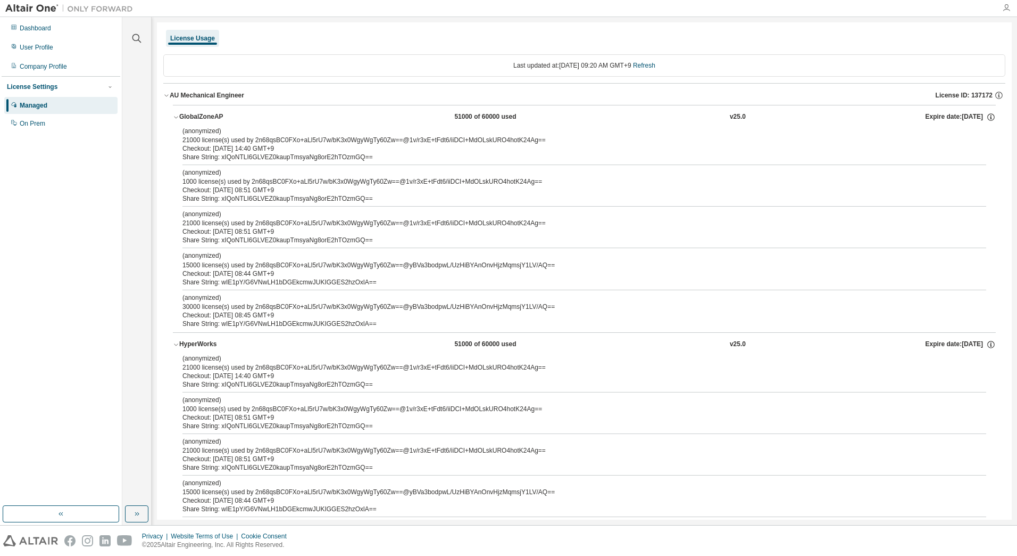
click at [1008, 5] on icon "button" at bounding box center [1006, 8] width 9 height 9
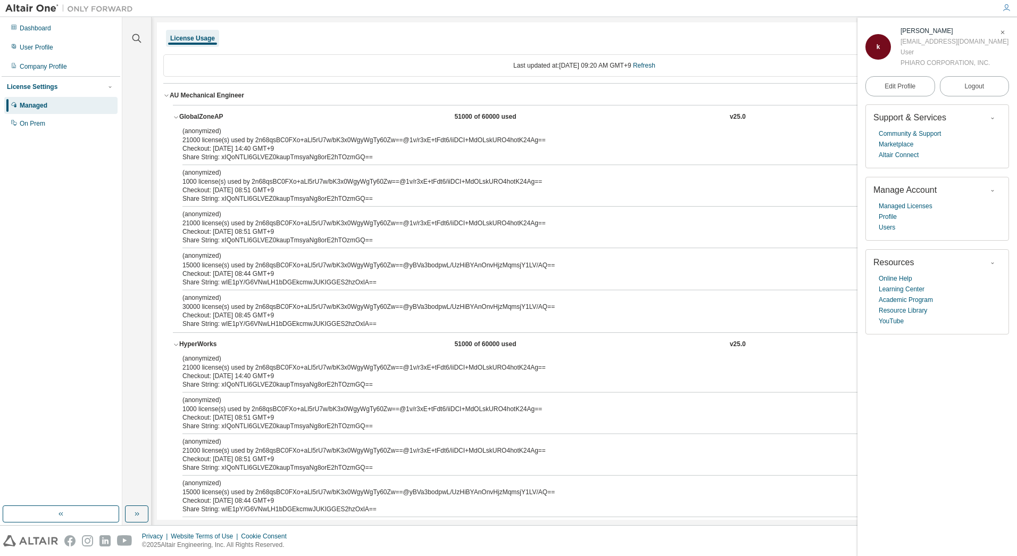
click at [1006, 33] on icon "button" at bounding box center [1003, 32] width 6 height 6
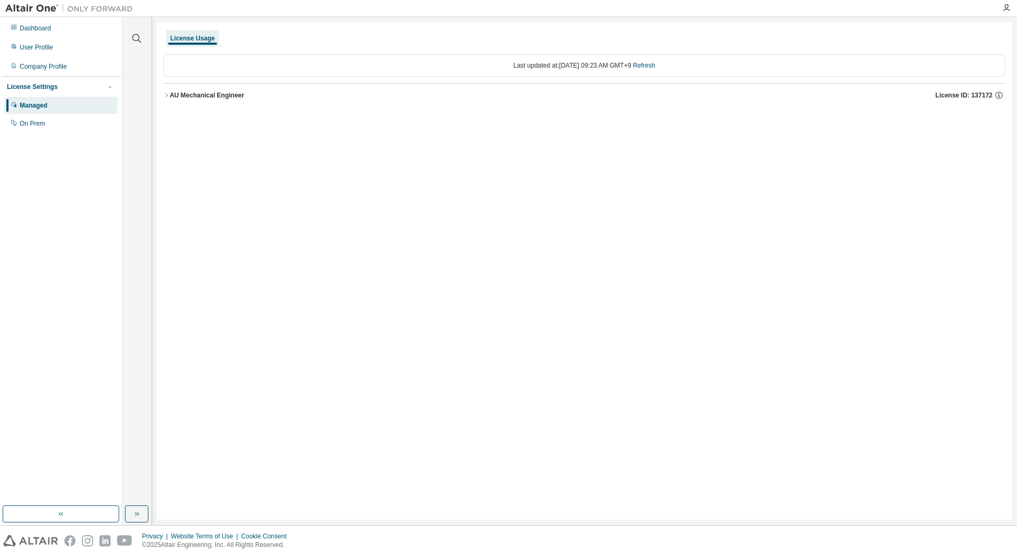
click at [218, 93] on div "AU Mechanical Engineer" at bounding box center [207, 95] width 74 height 9
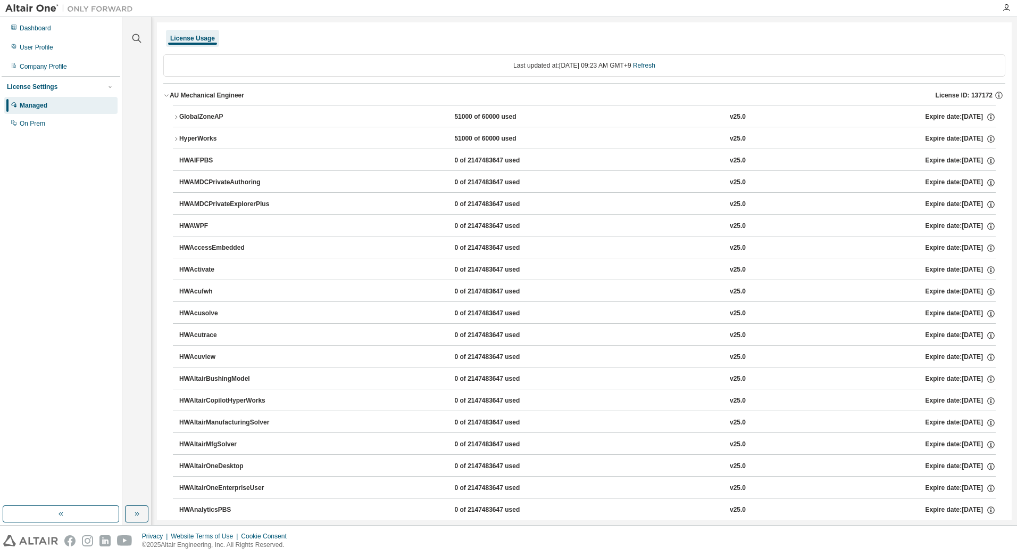
click at [205, 115] on div "GlobalZoneAP" at bounding box center [227, 117] width 96 height 10
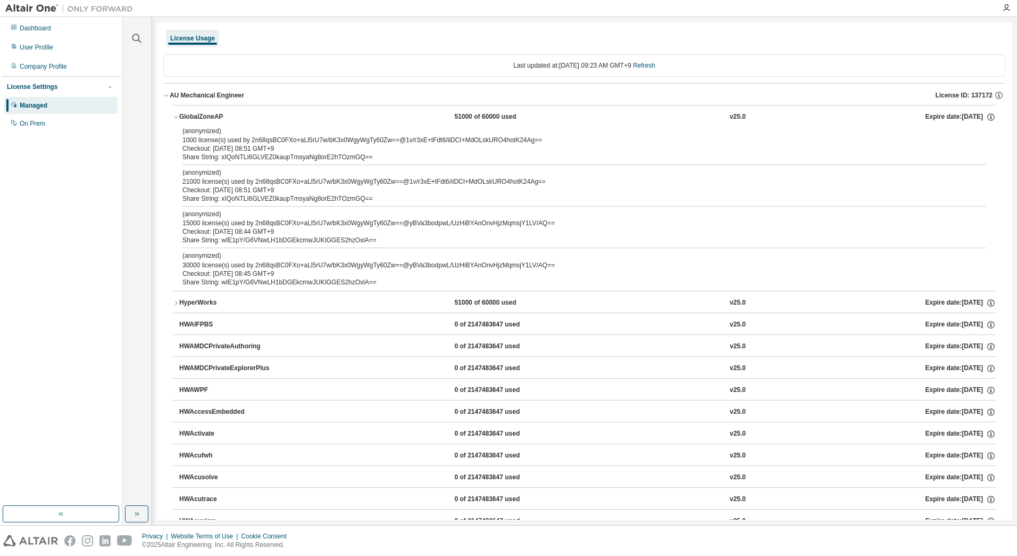
click at [310, 184] on div "(anonymized) 21000 license(s) used by 2n68qsBC0FXo+aLl5rU7w/bK3x0WgyWgTy60Zw==@…" at bounding box center [572, 177] width 778 height 18
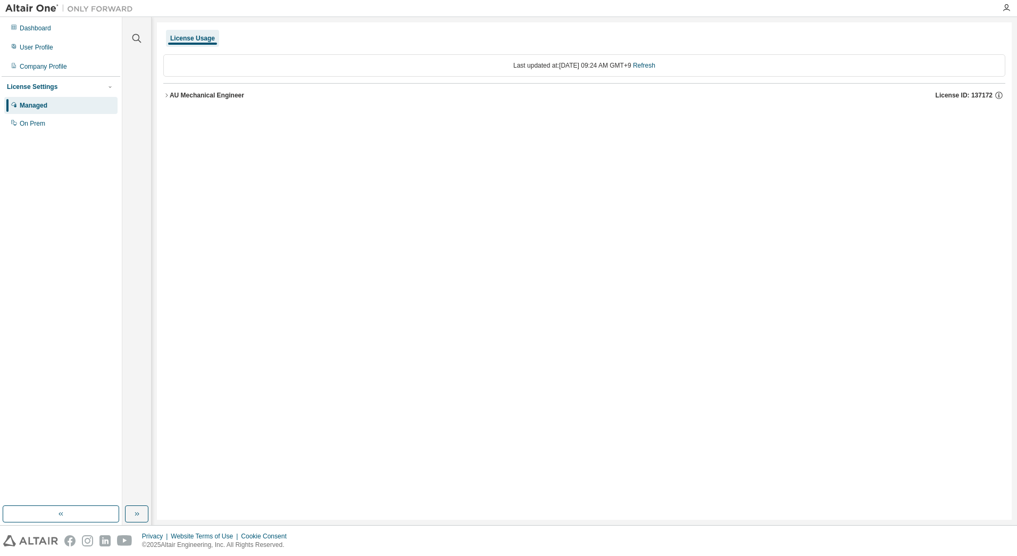
click at [220, 95] on div "AU Mechanical Engineer" at bounding box center [207, 95] width 74 height 9
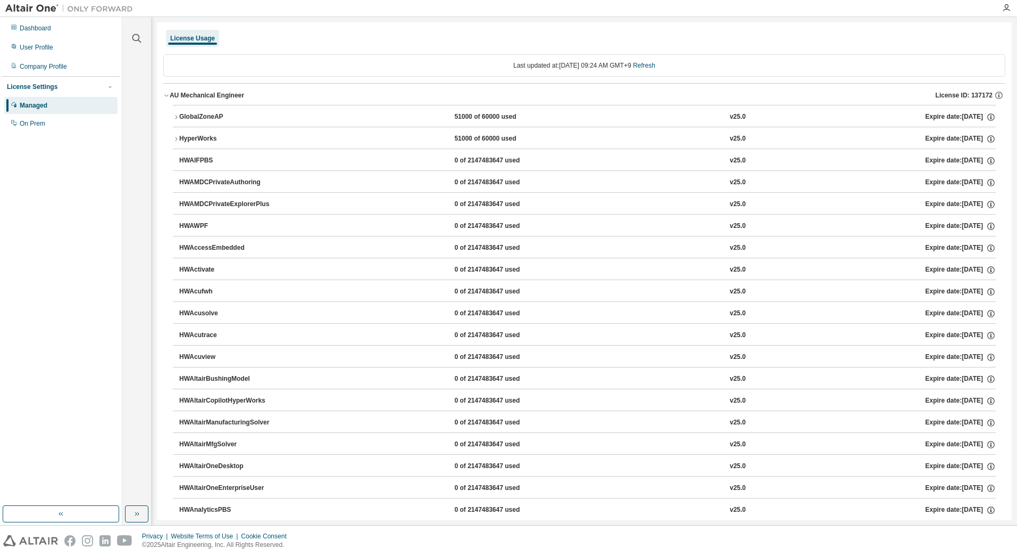
click at [202, 113] on div "GlobalZoneAP" at bounding box center [227, 117] width 96 height 10
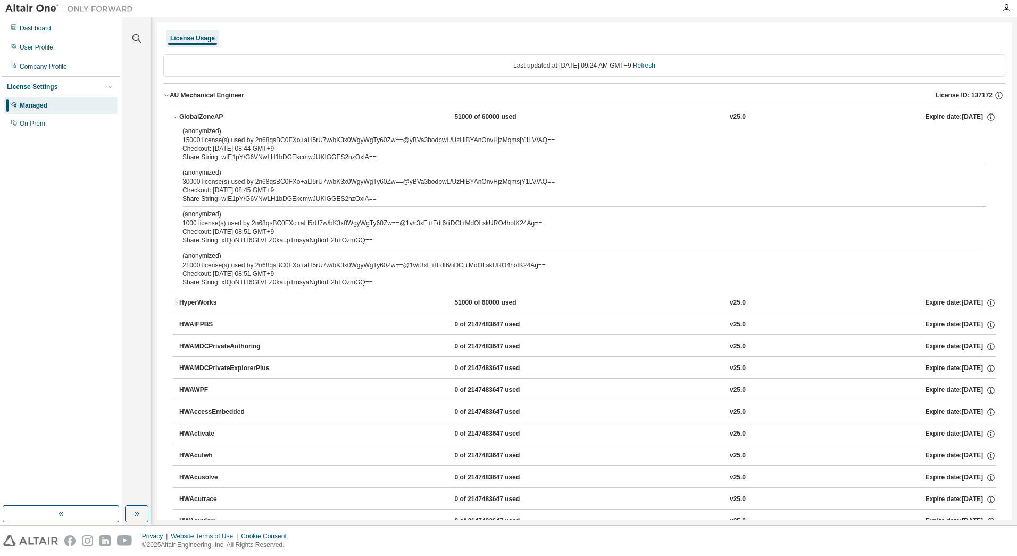
click at [206, 302] on div "HyperWorks" at bounding box center [227, 303] width 96 height 10
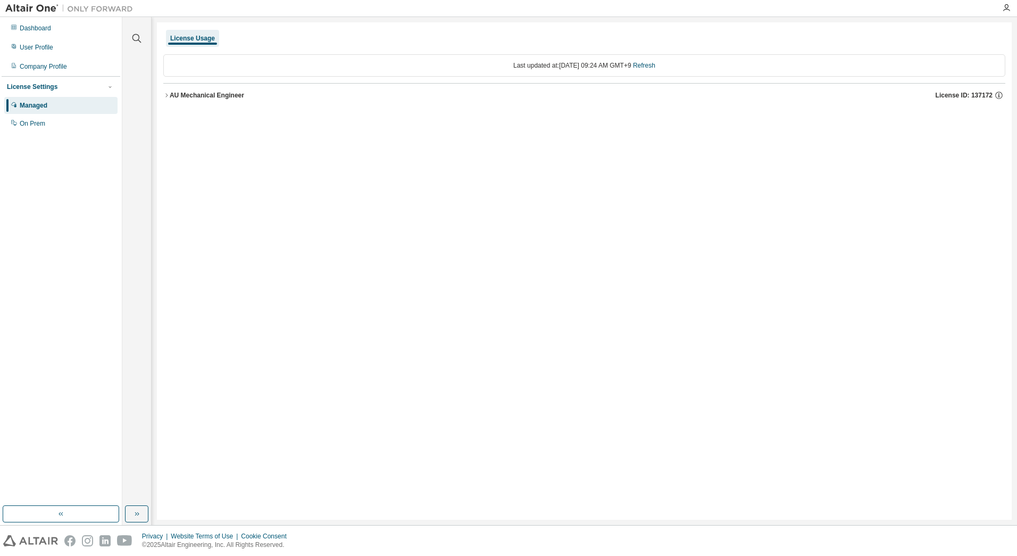
click at [219, 97] on div "AU Mechanical Engineer" at bounding box center [207, 95] width 74 height 9
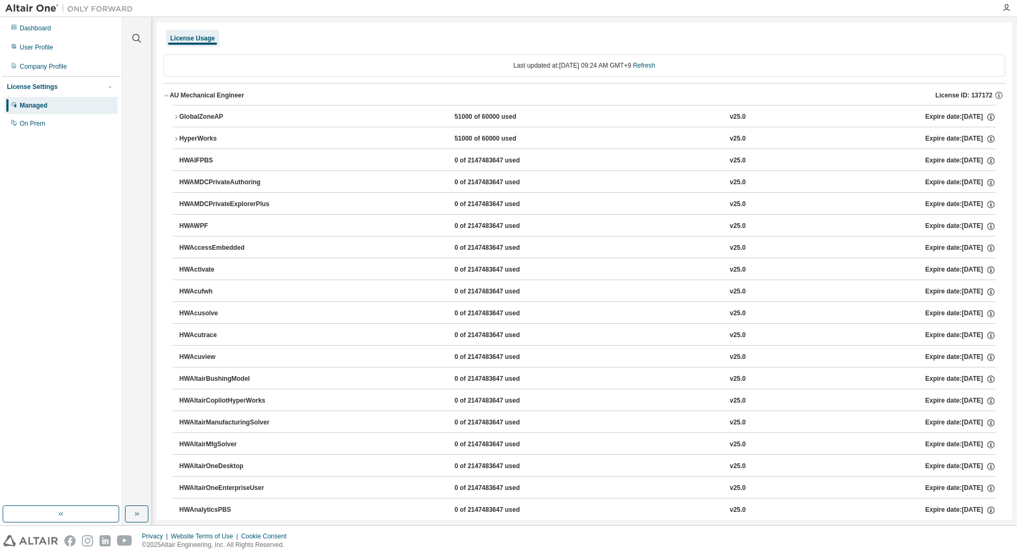
click at [220, 116] on div "GlobalZoneAP" at bounding box center [227, 117] width 96 height 10
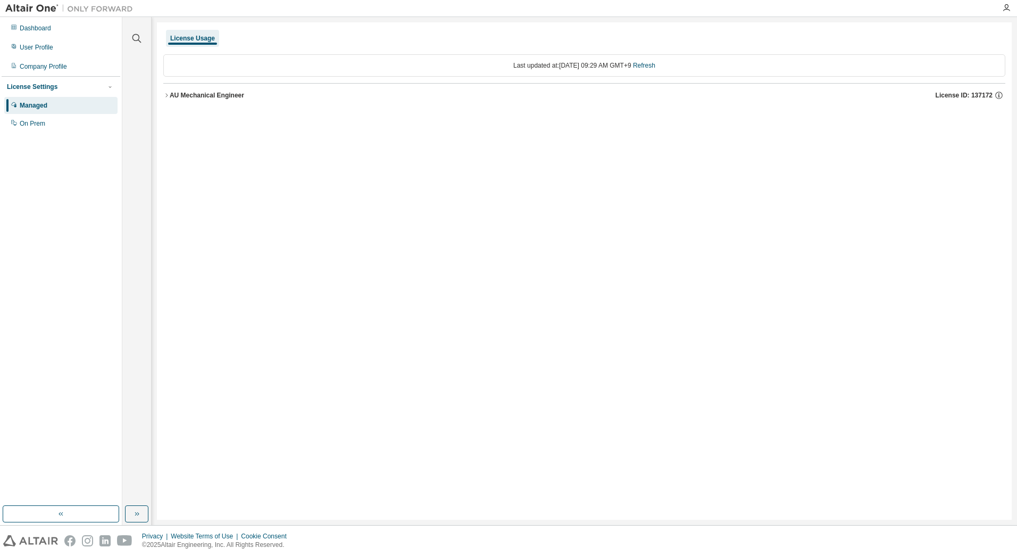
click at [230, 90] on div "AU Mechanical Engineer License ID: 137172" at bounding box center [588, 95] width 836 height 10
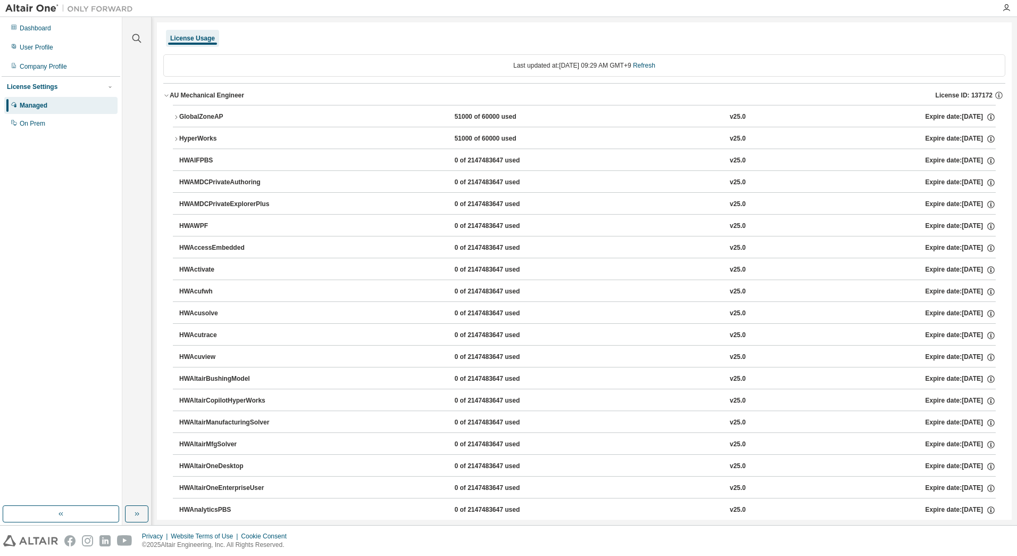
click at [220, 118] on div "GlobalZoneAP" at bounding box center [227, 117] width 96 height 10
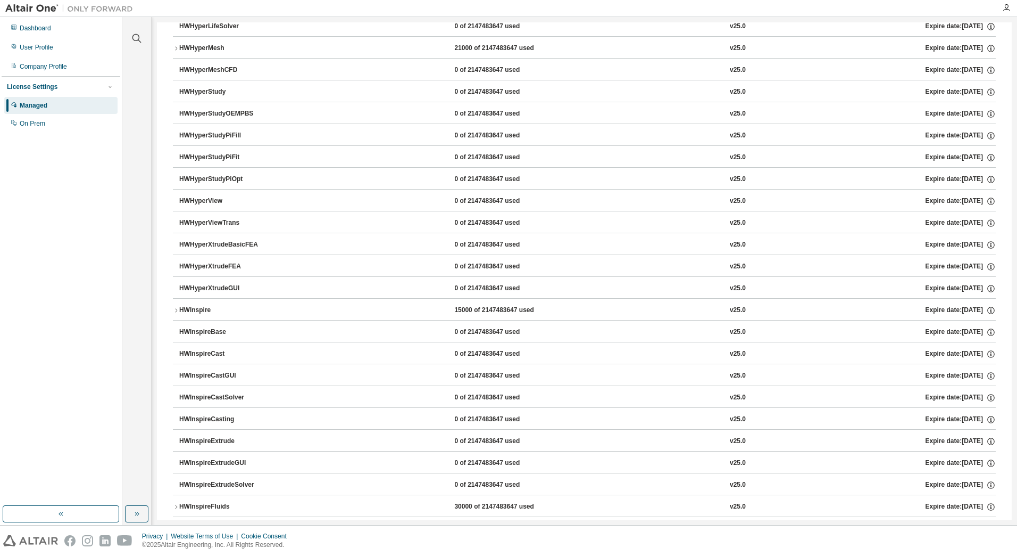
scroll to position [2022, 0]
click at [206, 310] on div "HWInspire" at bounding box center [227, 310] width 96 height 10
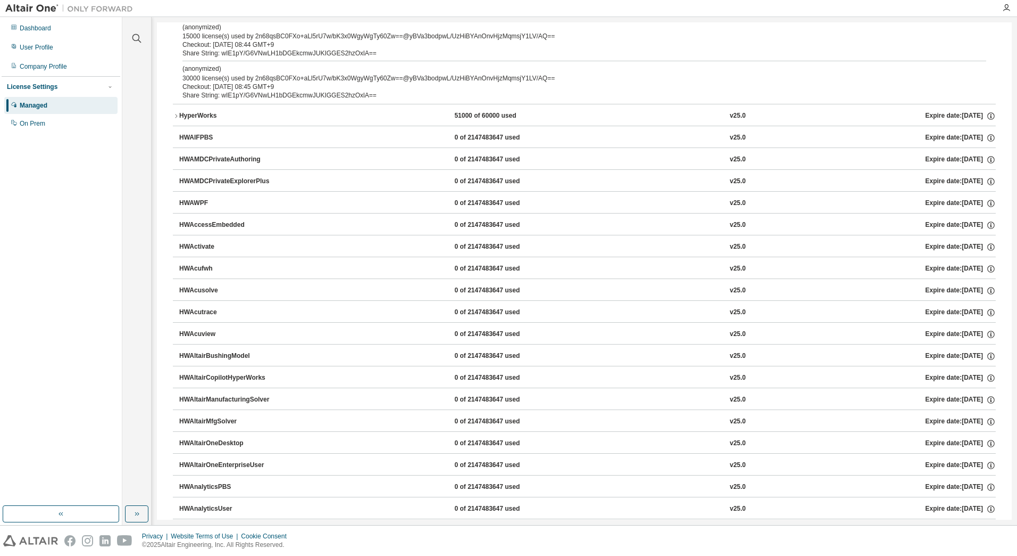
scroll to position [0, 0]
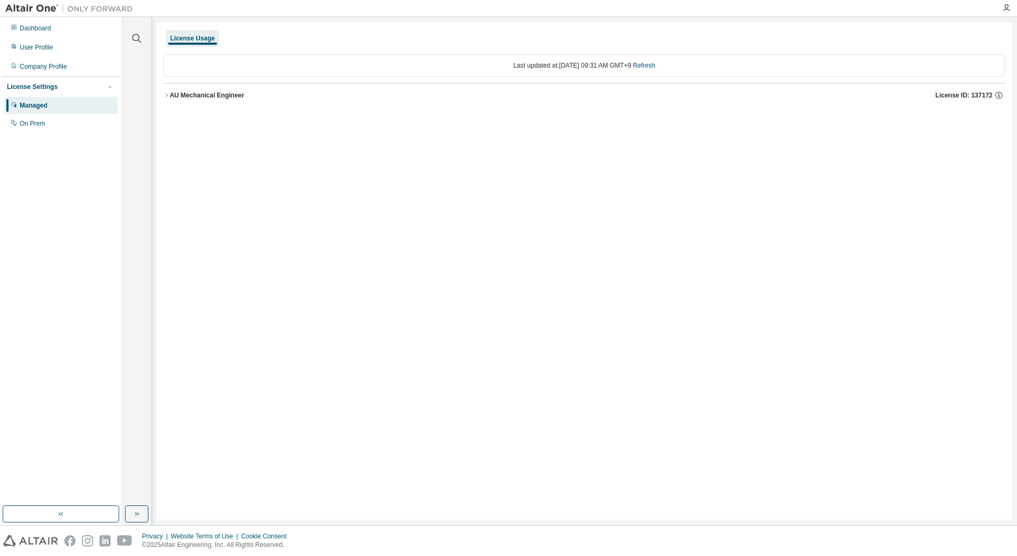
click at [212, 93] on div "AU Mechanical Engineer" at bounding box center [207, 95] width 74 height 9
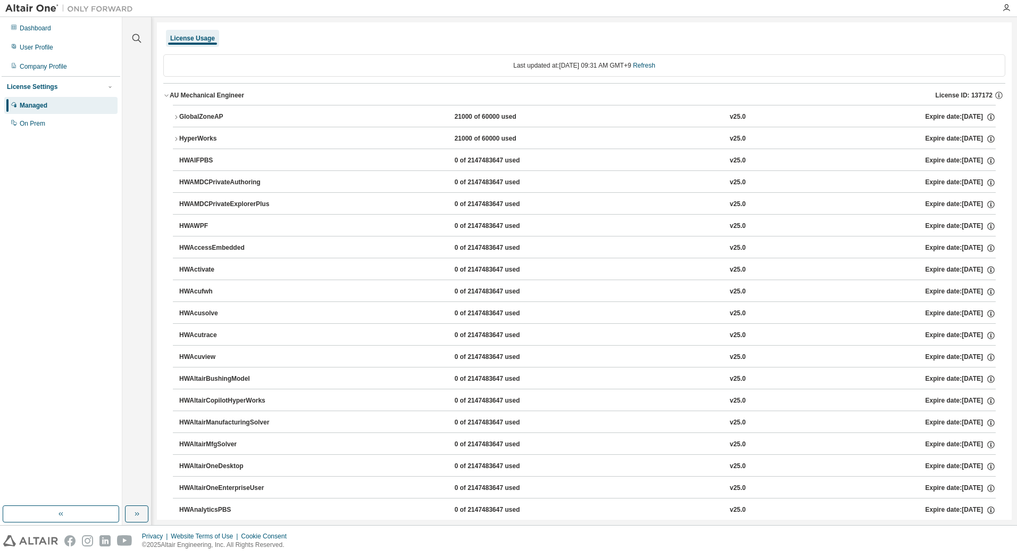
click at [225, 113] on div "GlobalZoneAP" at bounding box center [227, 117] width 96 height 10
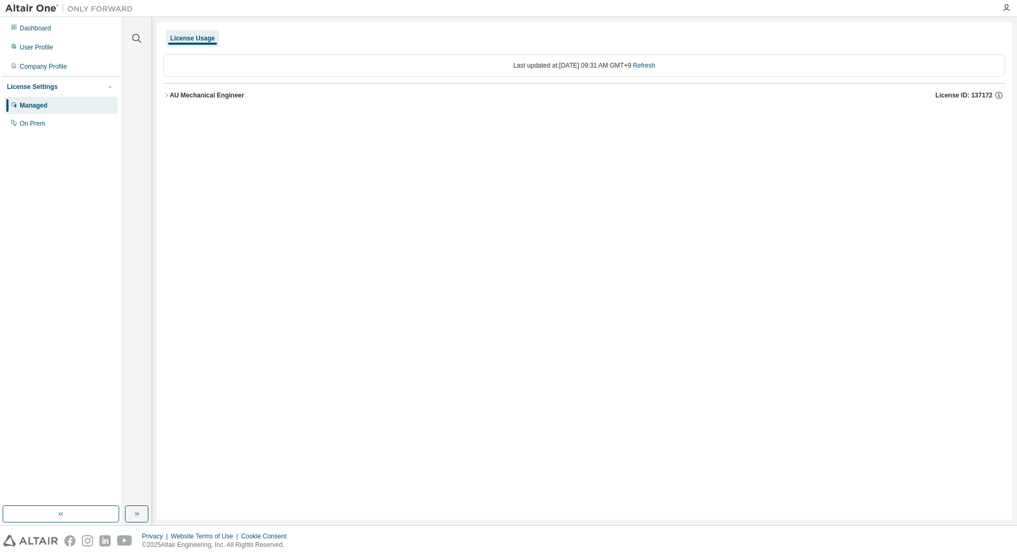
click at [204, 91] on div "AU Mechanical Engineer" at bounding box center [207, 95] width 74 height 9
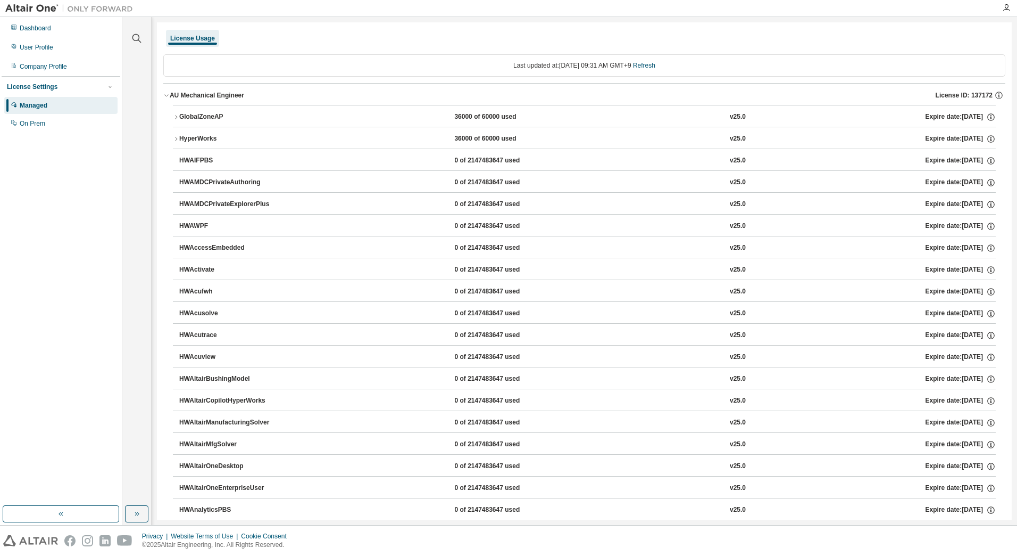
click at [198, 137] on div "HyperWorks" at bounding box center [227, 139] width 96 height 10
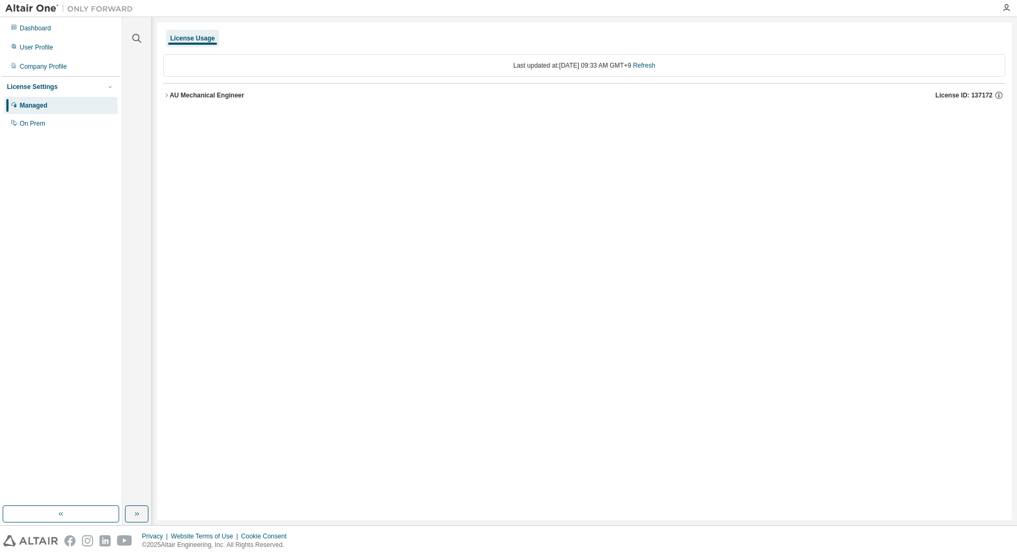
click at [230, 95] on div "AU Mechanical Engineer" at bounding box center [207, 95] width 74 height 9
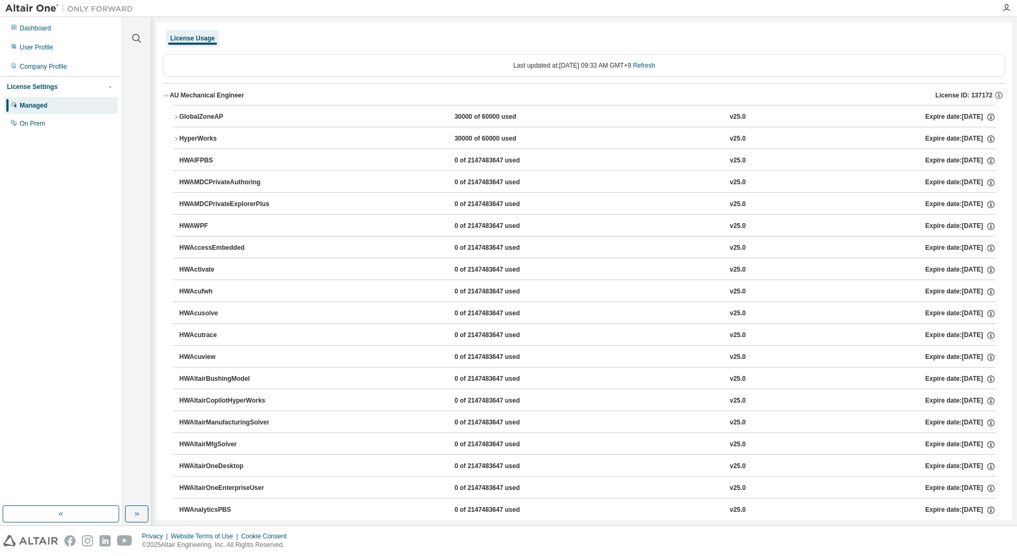
click at [210, 118] on div "GlobalZoneAP" at bounding box center [227, 117] width 96 height 10
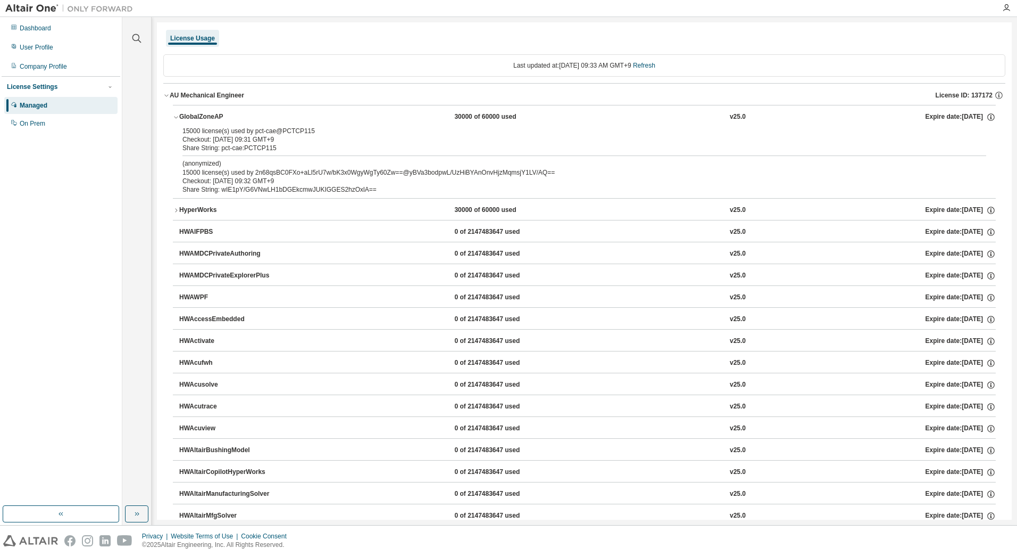
click at [793, 35] on div "License Usage" at bounding box center [584, 38] width 842 height 19
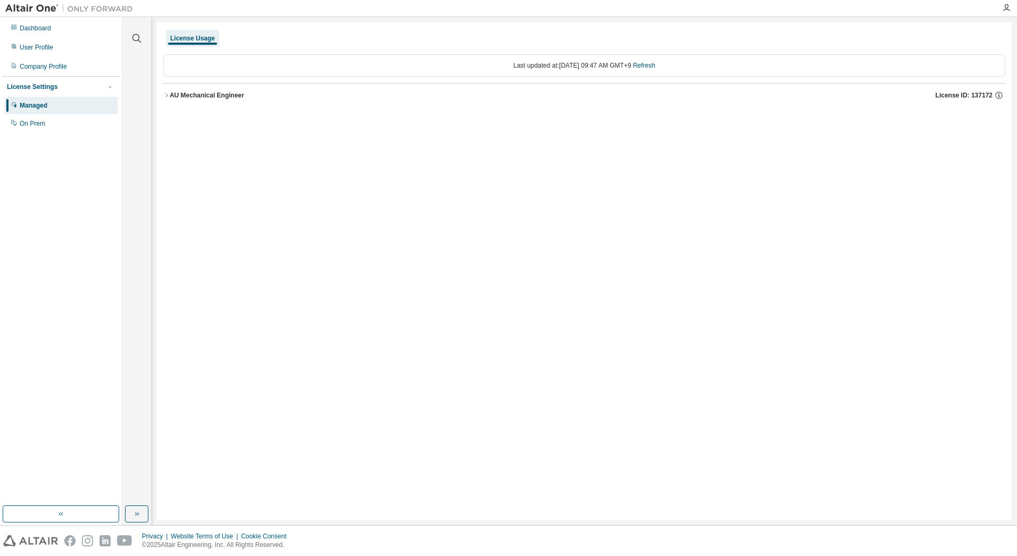
click at [209, 94] on div "AU Mechanical Engineer" at bounding box center [207, 95] width 74 height 9
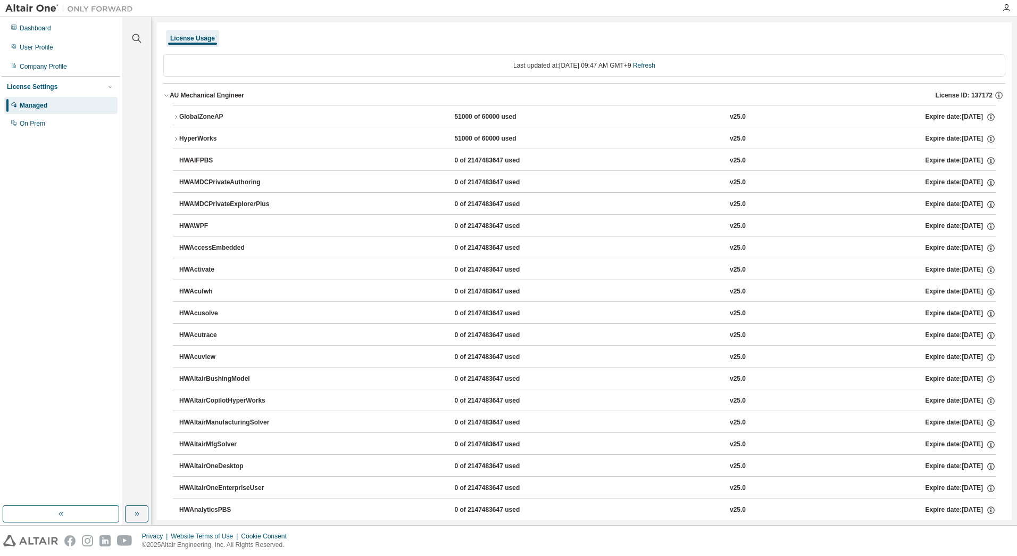
click at [199, 112] on div "GlobalZoneAP" at bounding box center [227, 117] width 96 height 10
